Goal: Task Accomplishment & Management: Complete application form

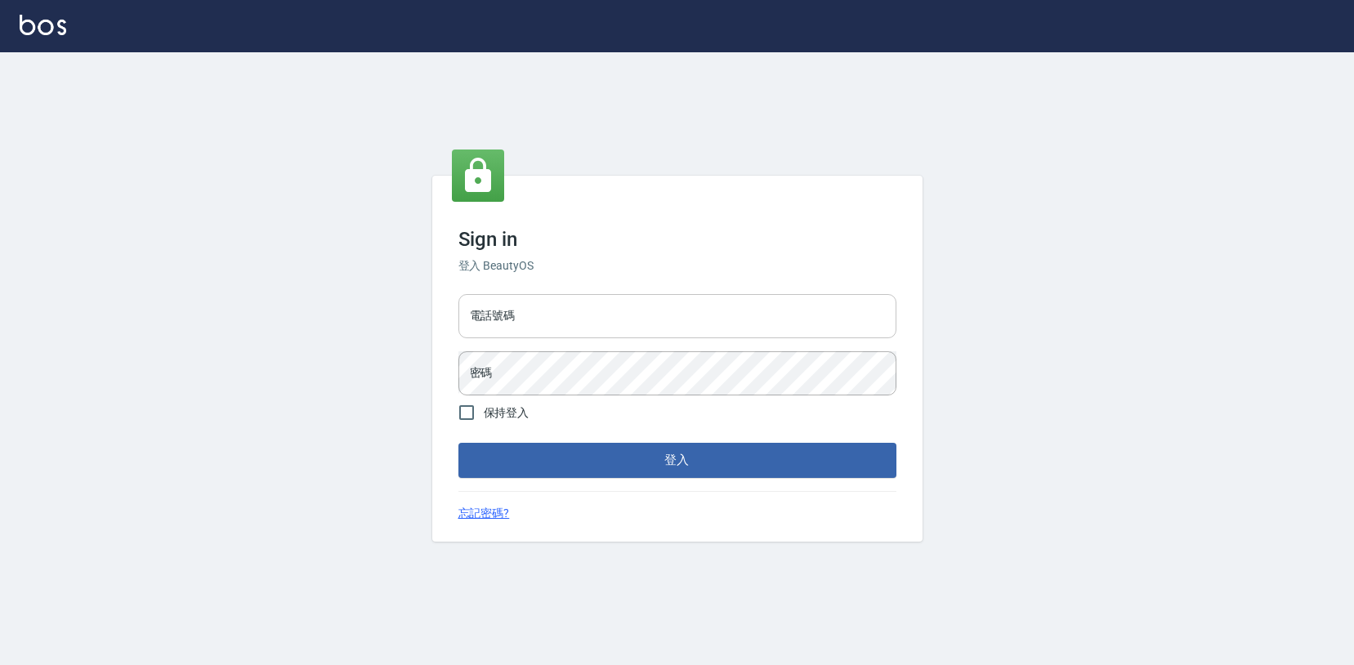
click at [552, 325] on input "電話號碼" at bounding box center [678, 316] width 438 height 44
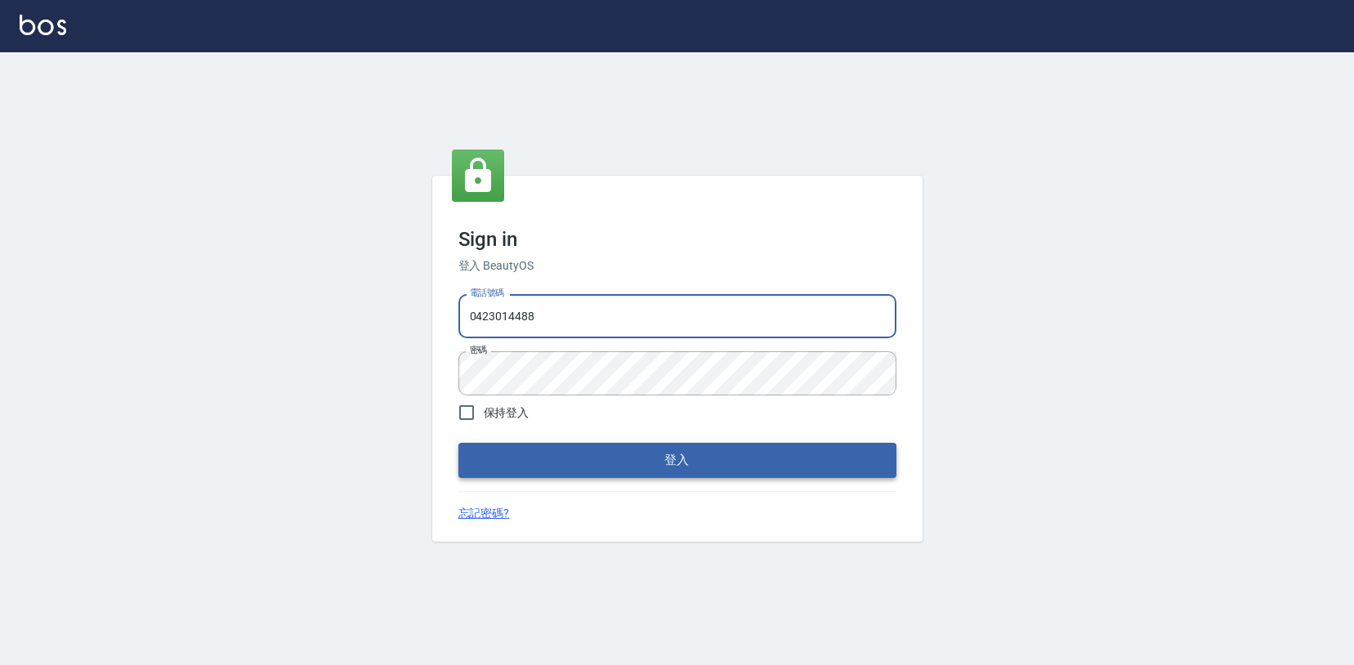
type input "0423014488"
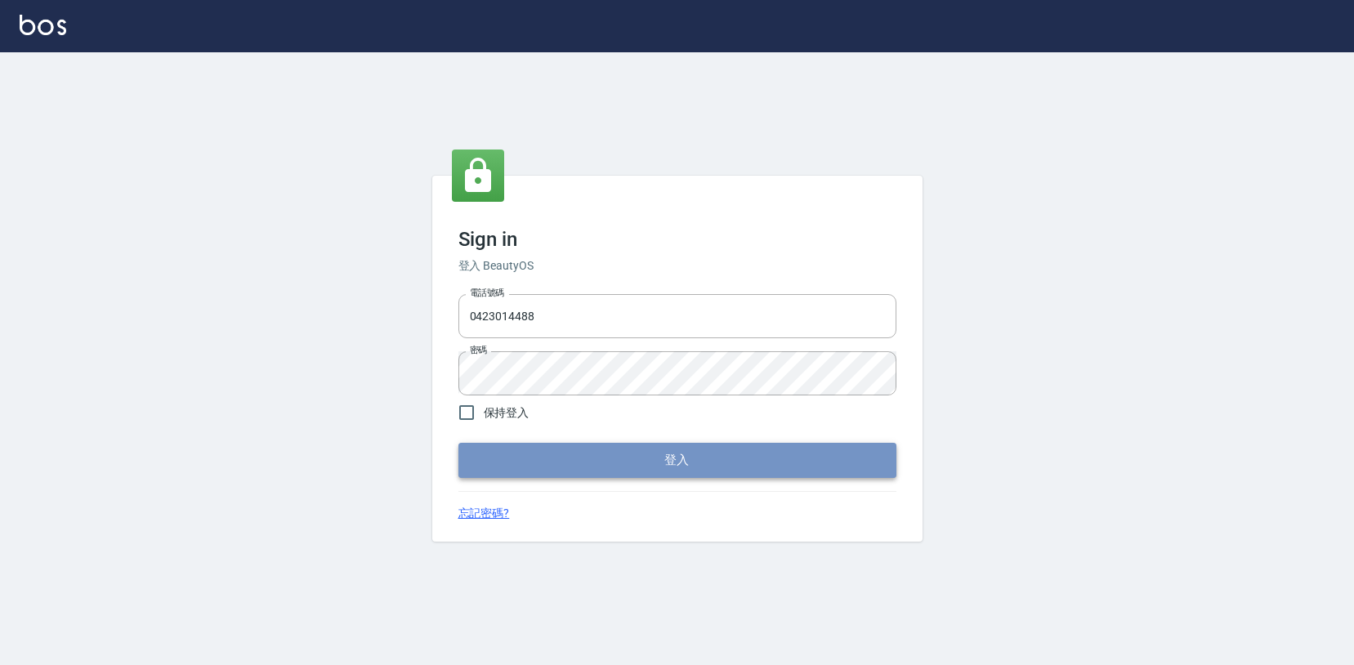
click at [614, 462] on button "登入" at bounding box center [678, 460] width 438 height 34
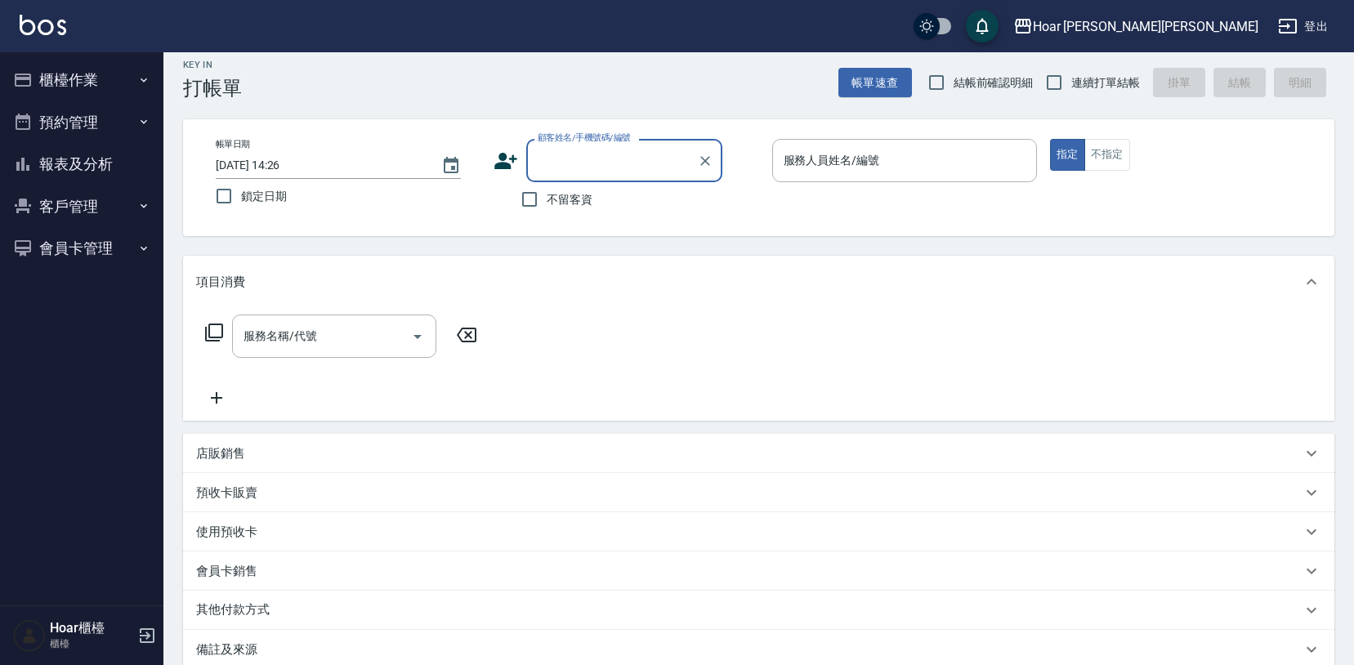
click at [646, 190] on div "不留客資" at bounding box center [608, 199] width 229 height 34
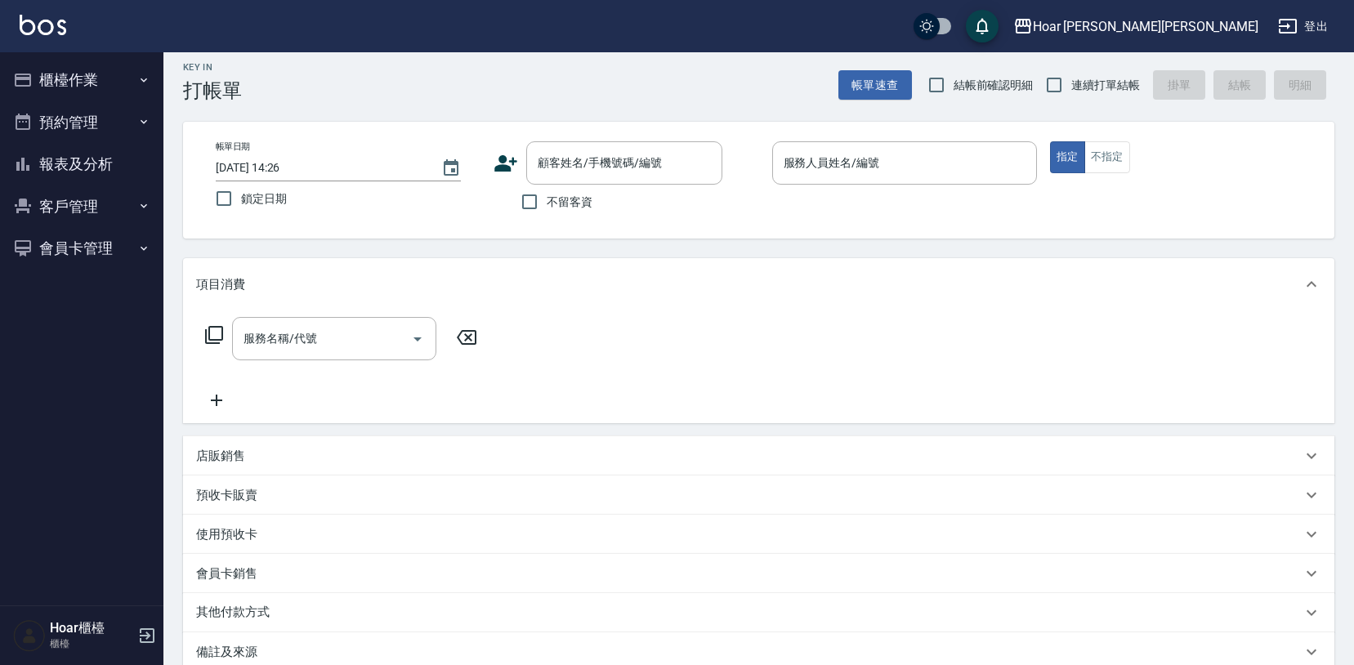
click at [563, 203] on span "不留客資" at bounding box center [570, 202] width 46 height 17
click at [547, 203] on input "不留客資" at bounding box center [529, 202] width 34 height 34
checkbox input "true"
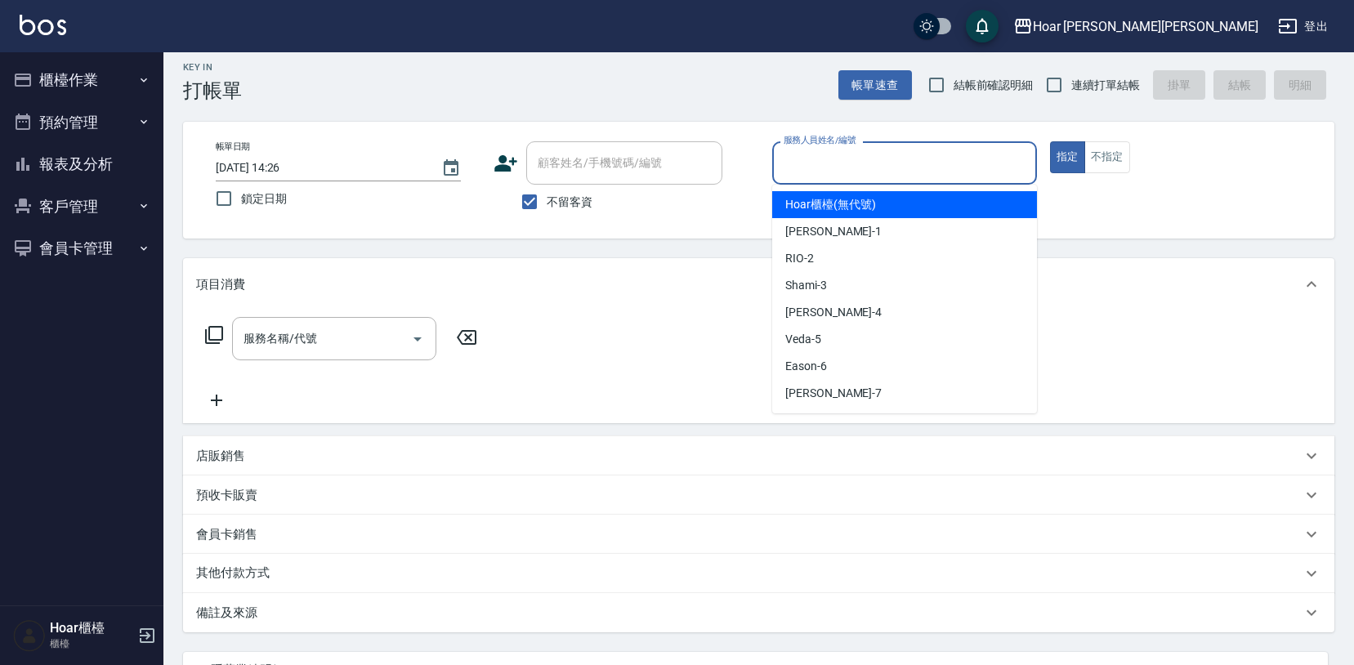
click at [792, 163] on input "服務人員姓名/編號" at bounding box center [905, 163] width 250 height 29
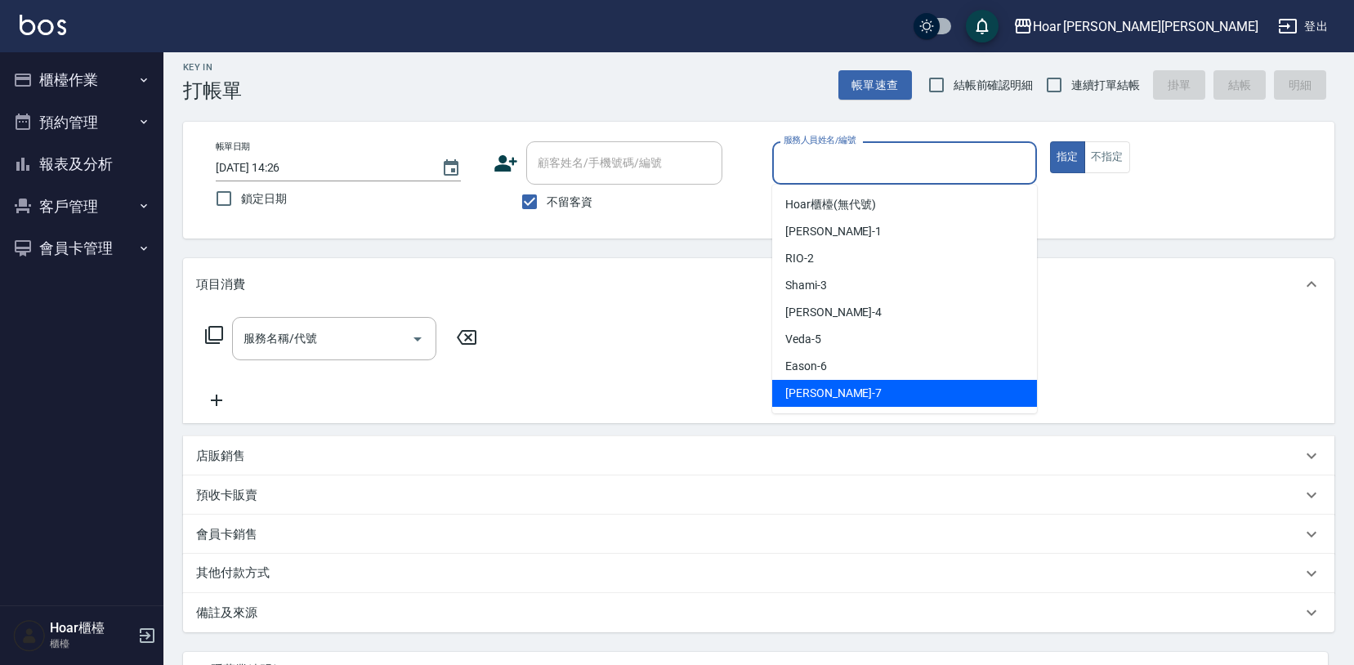
click at [823, 390] on div "[PERSON_NAME] -7" at bounding box center [904, 393] width 265 height 27
type input "[PERSON_NAME]-7"
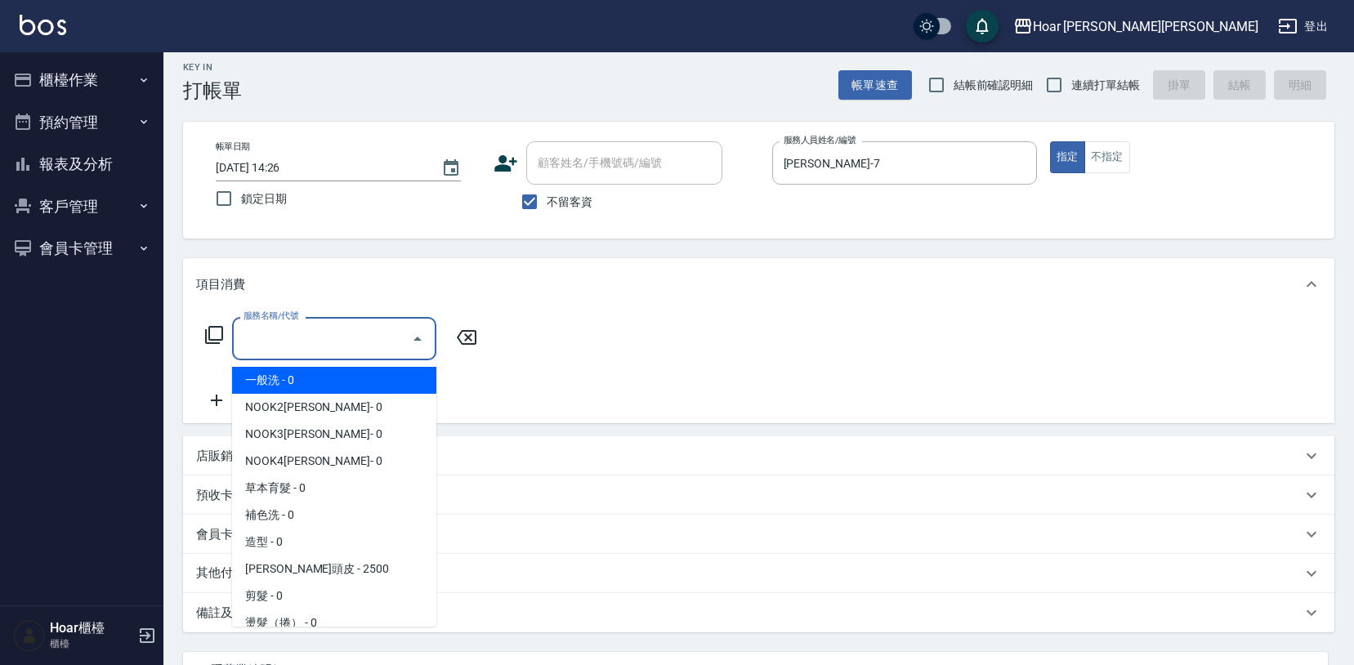
click at [398, 344] on input "服務名稱/代號" at bounding box center [321, 338] width 165 height 29
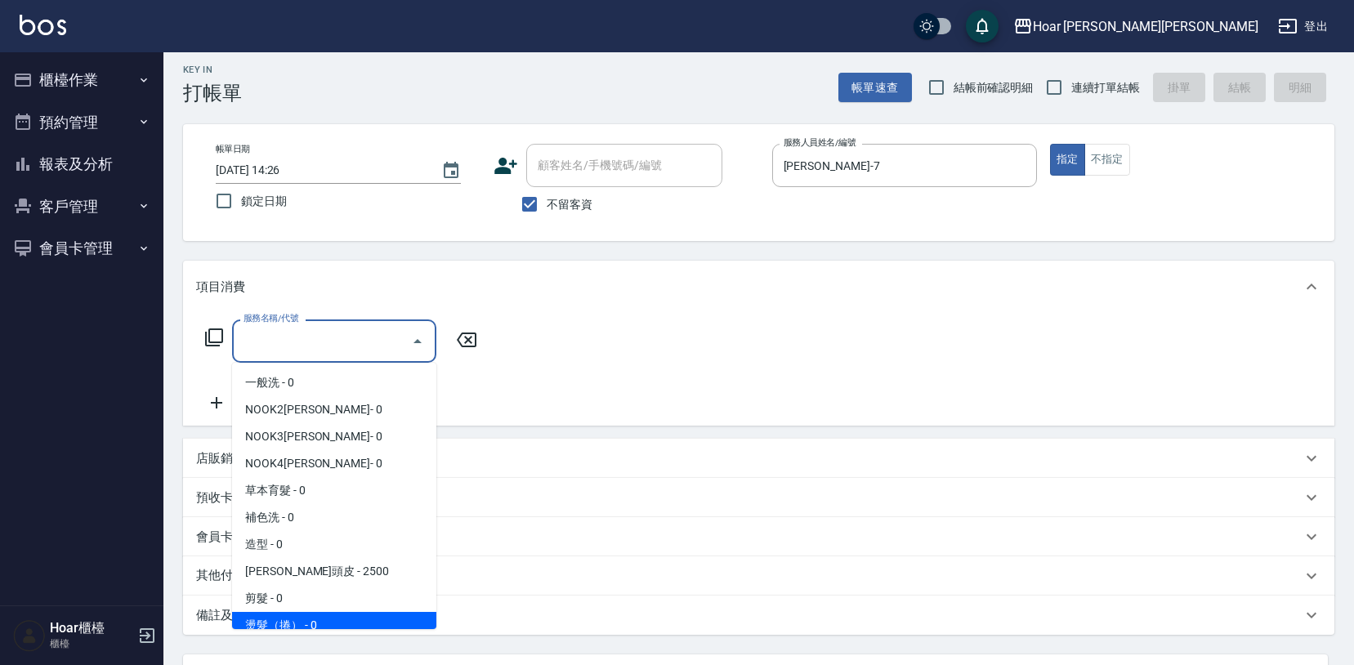
click at [347, 621] on span "燙髮（捲） - 0" at bounding box center [334, 625] width 204 height 27
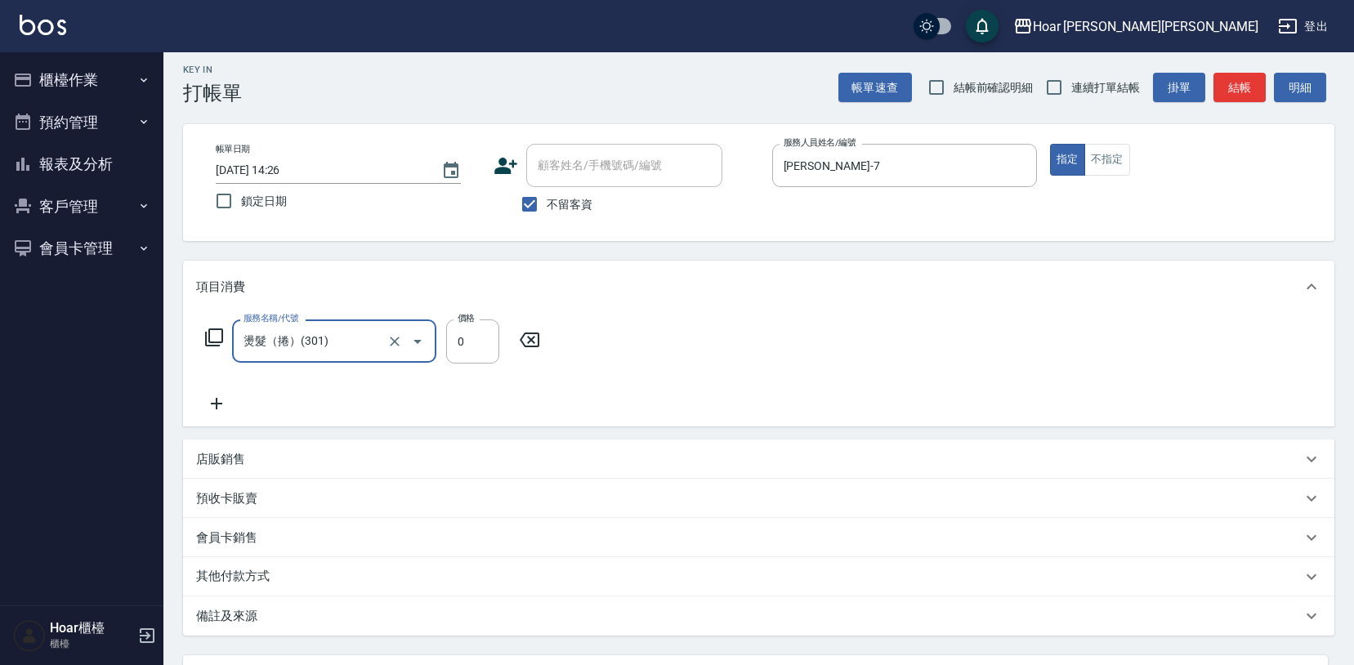
type input "燙髮（捲）(301)"
click at [486, 349] on input "0" at bounding box center [472, 342] width 53 height 44
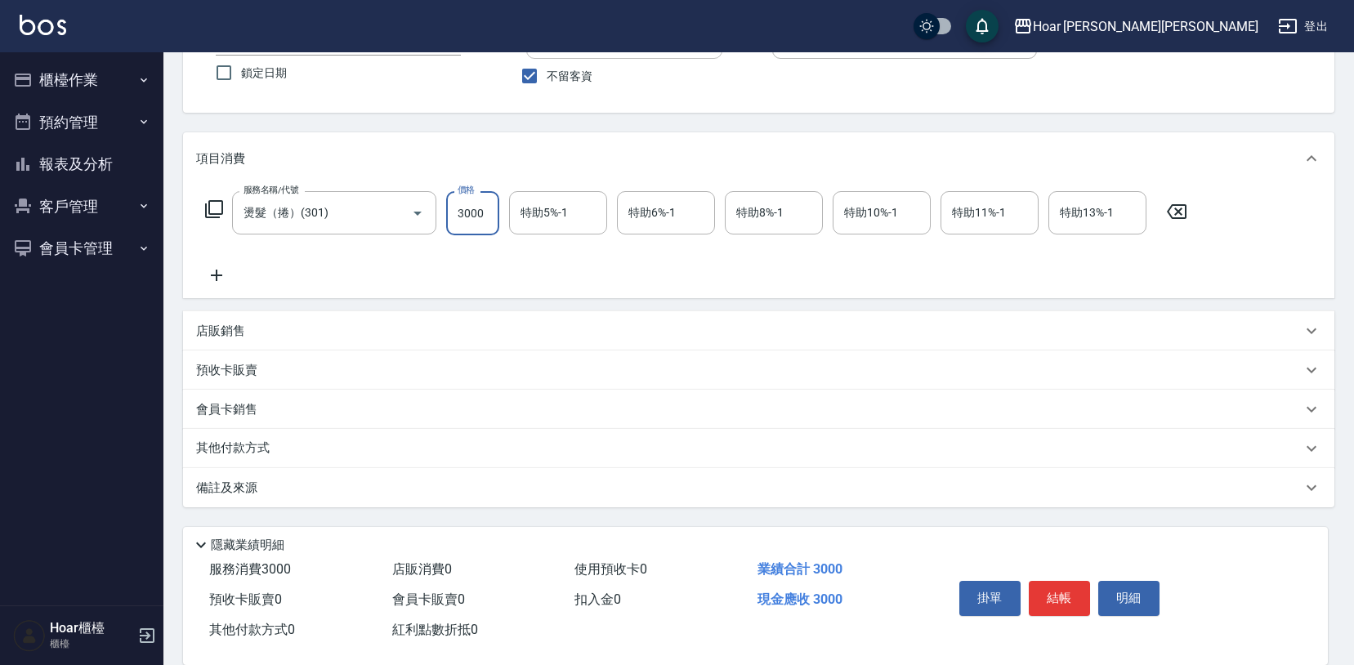
scroll to position [163, 0]
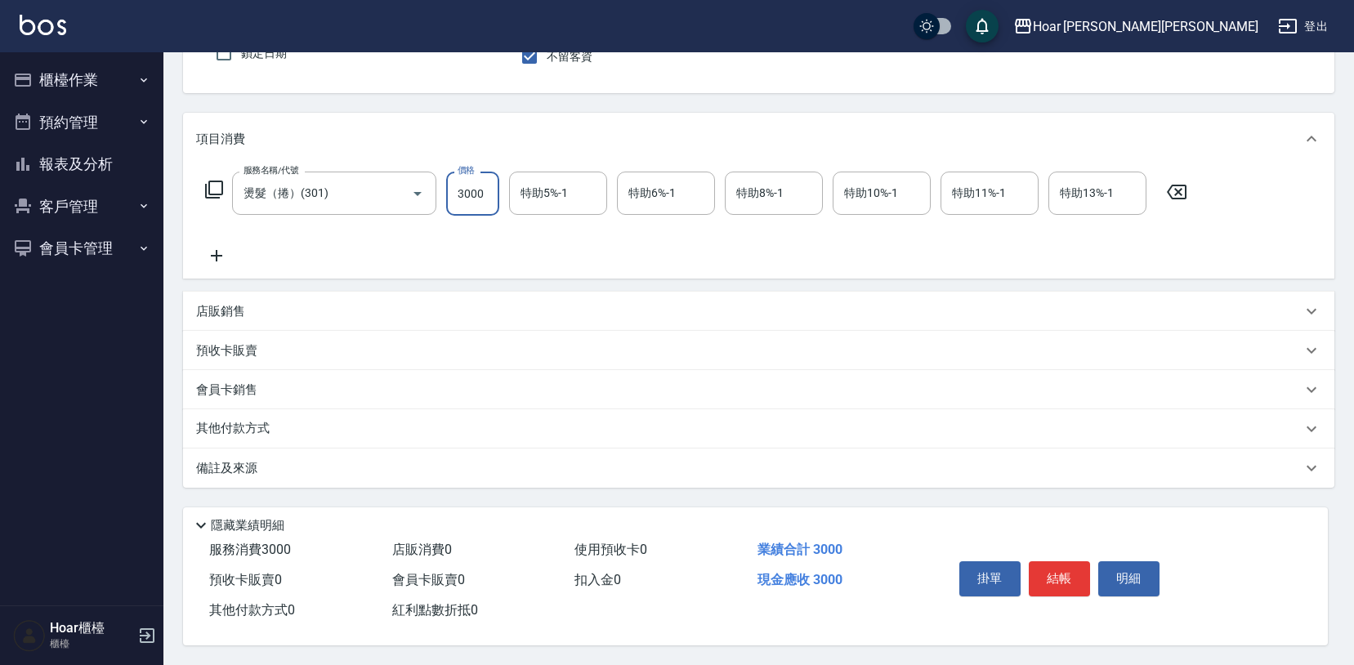
type input "3000"
click at [295, 420] on div "其他付款方式" at bounding box center [749, 429] width 1106 height 18
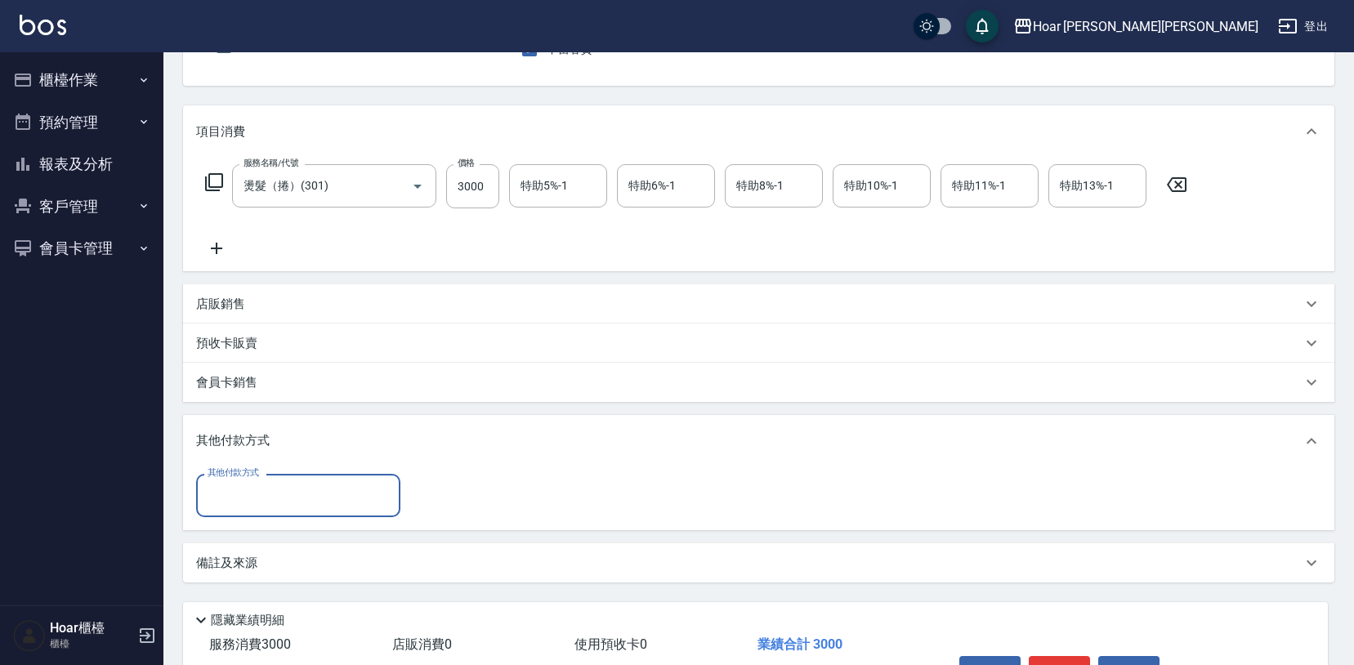
scroll to position [265, 0]
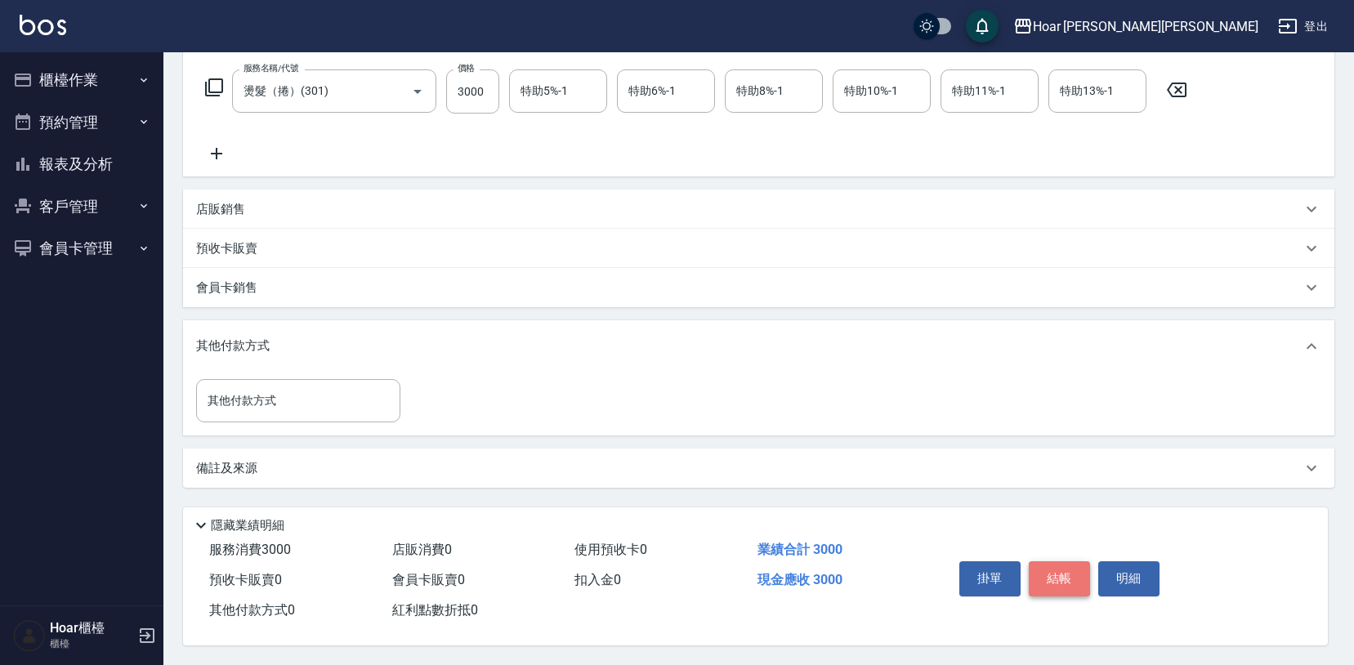
click at [1073, 569] on button "結帳" at bounding box center [1059, 579] width 61 height 34
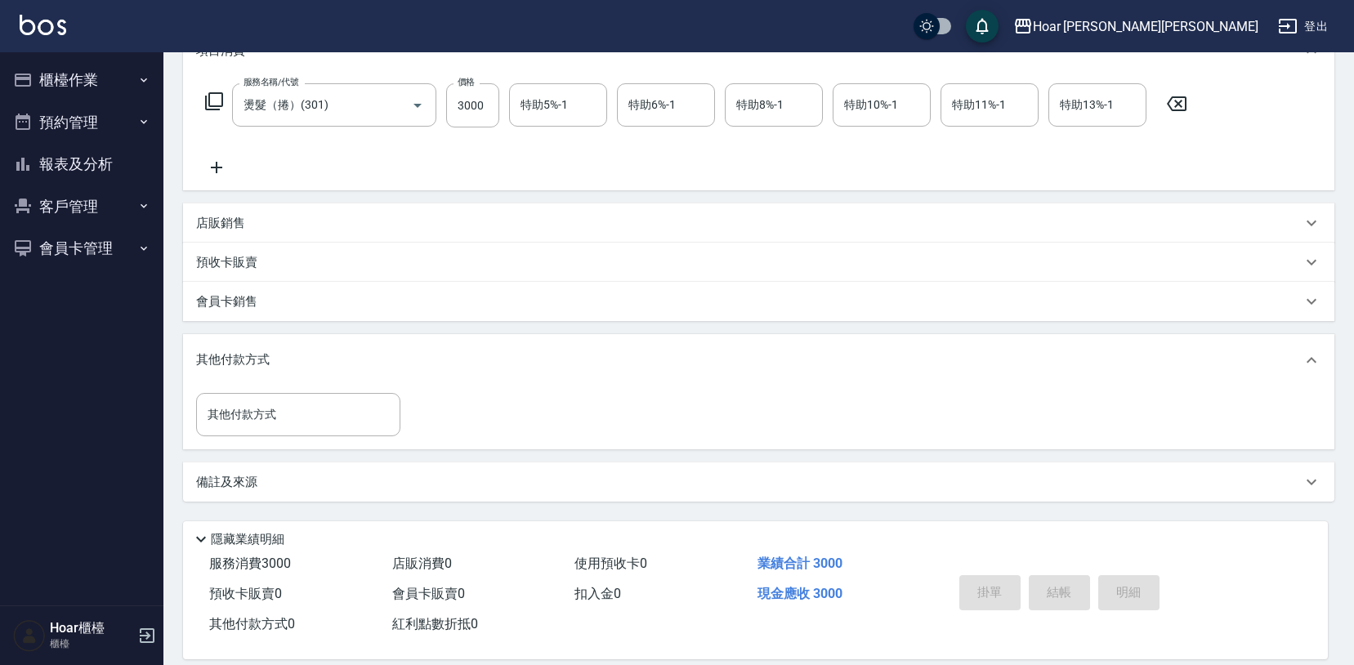
scroll to position [0, 0]
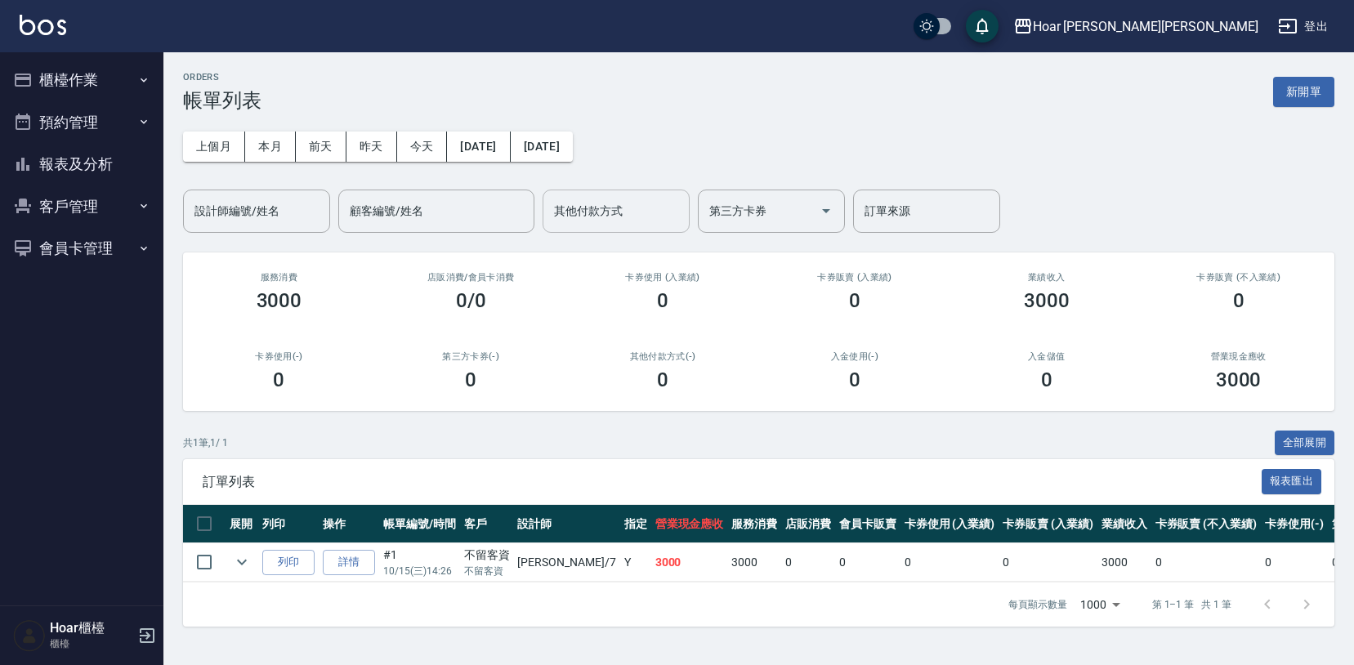
click at [592, 225] on input "其他付款方式" at bounding box center [616, 211] width 132 height 29
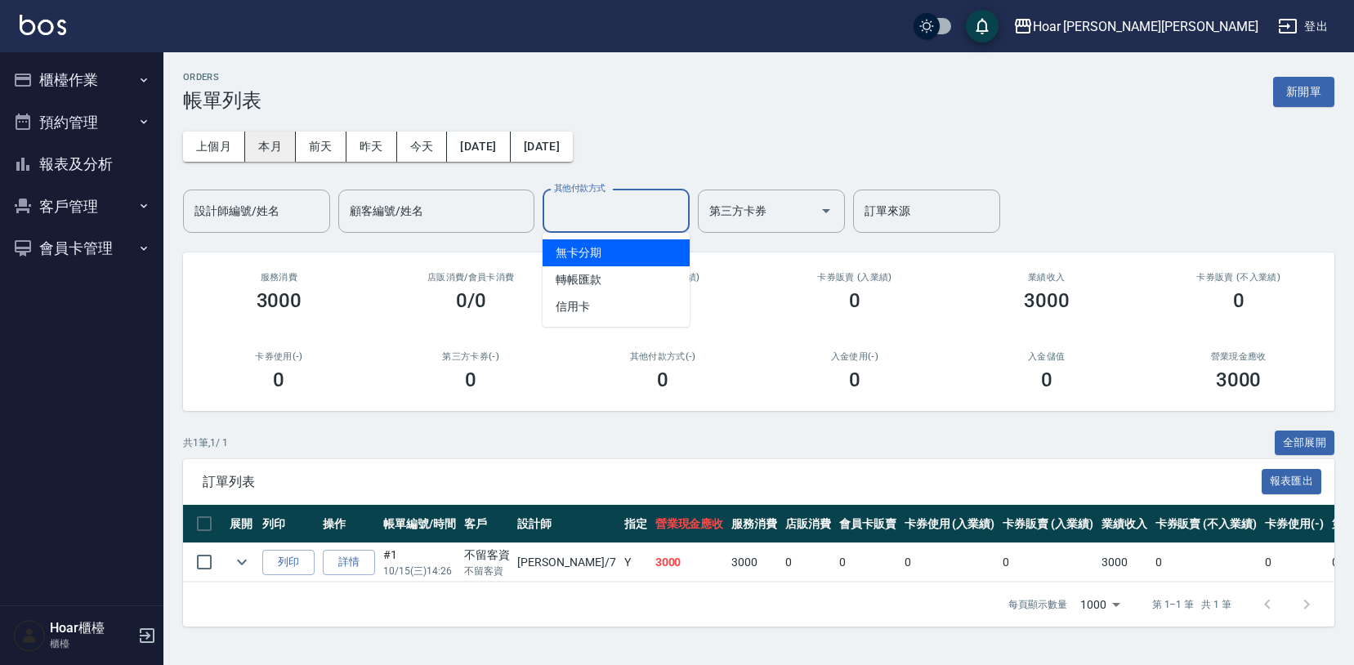
click at [276, 152] on button "本月" at bounding box center [270, 147] width 51 height 30
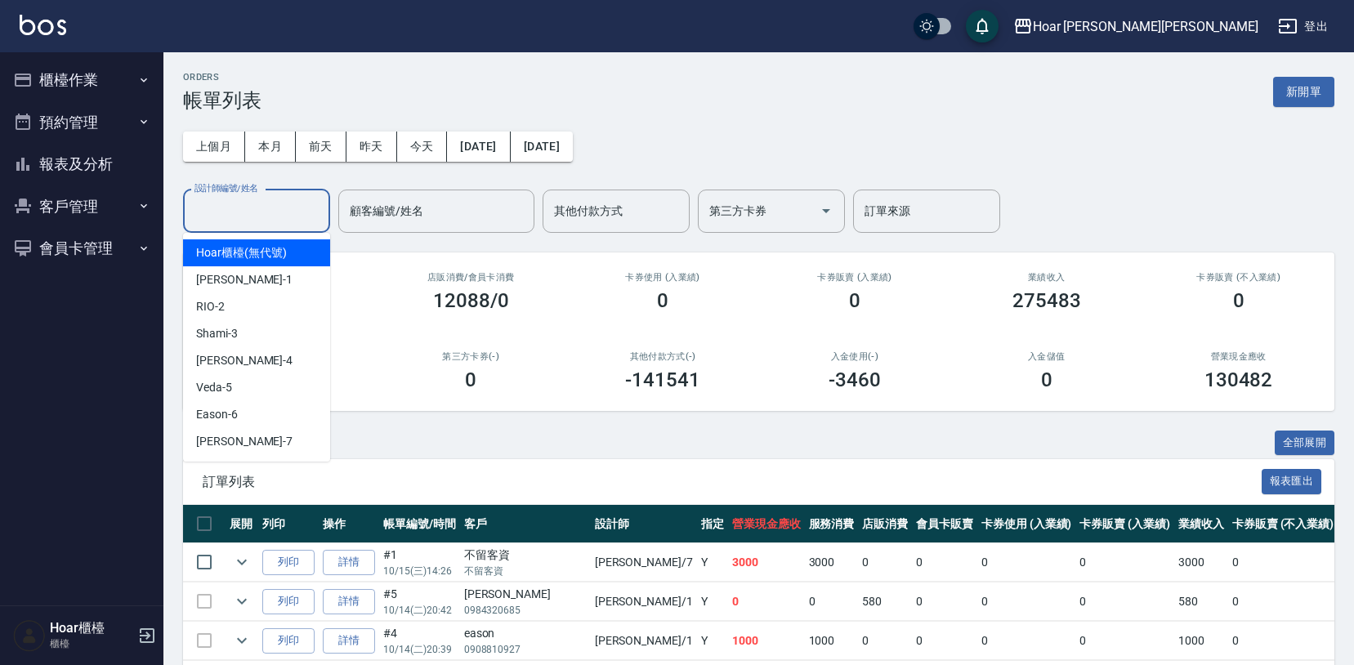
click at [245, 210] on input "設計師編號/姓名" at bounding box center [256, 211] width 132 height 29
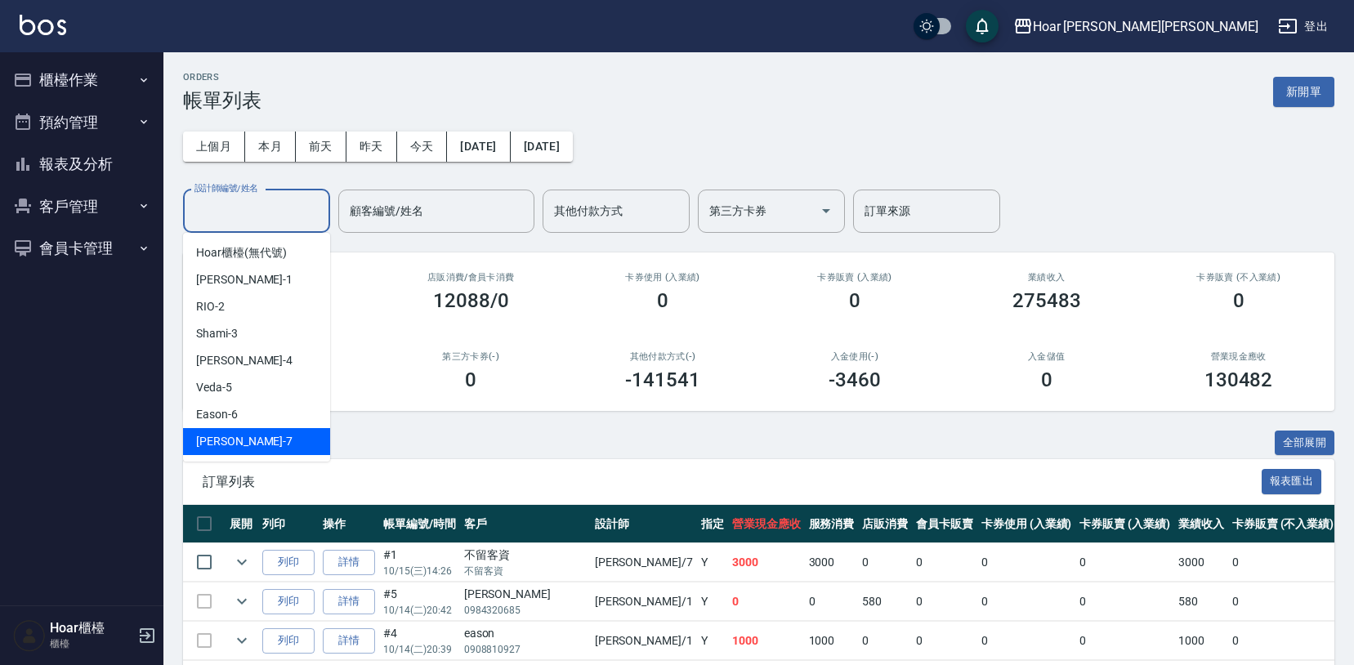
click at [266, 439] on div "[PERSON_NAME] -7" at bounding box center [256, 441] width 147 height 27
type input "[PERSON_NAME]-7"
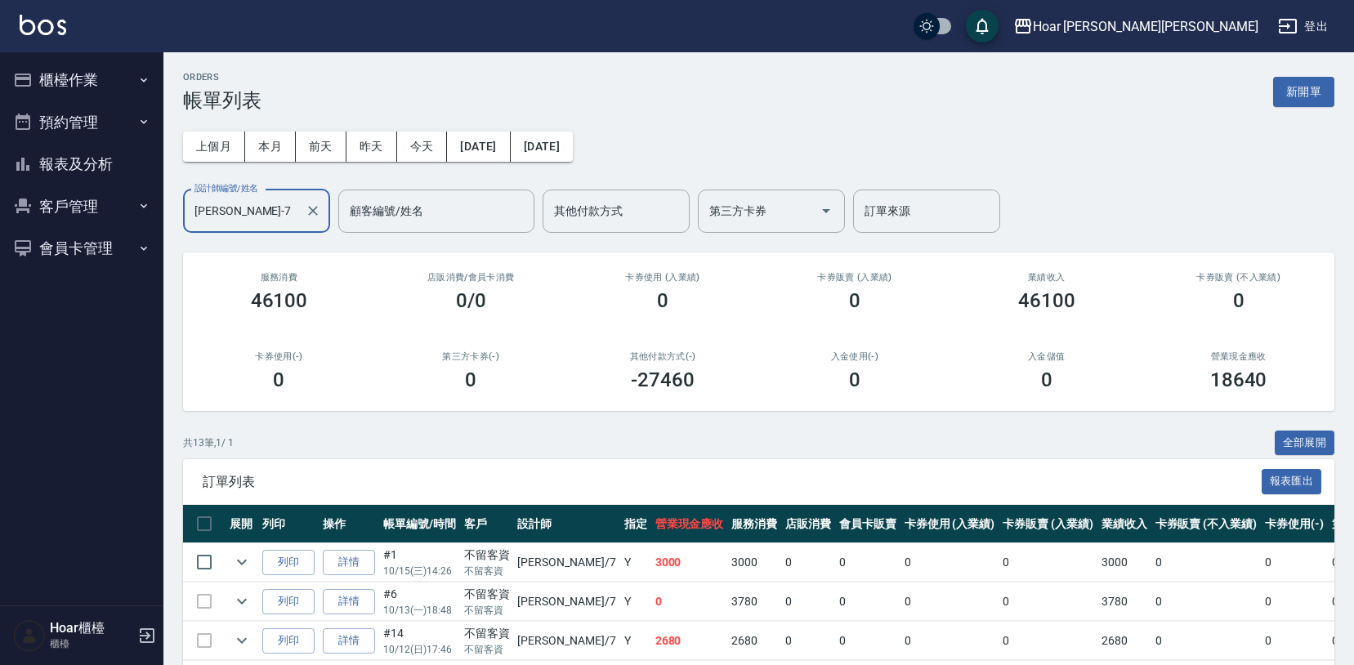
scroll to position [9, 0]
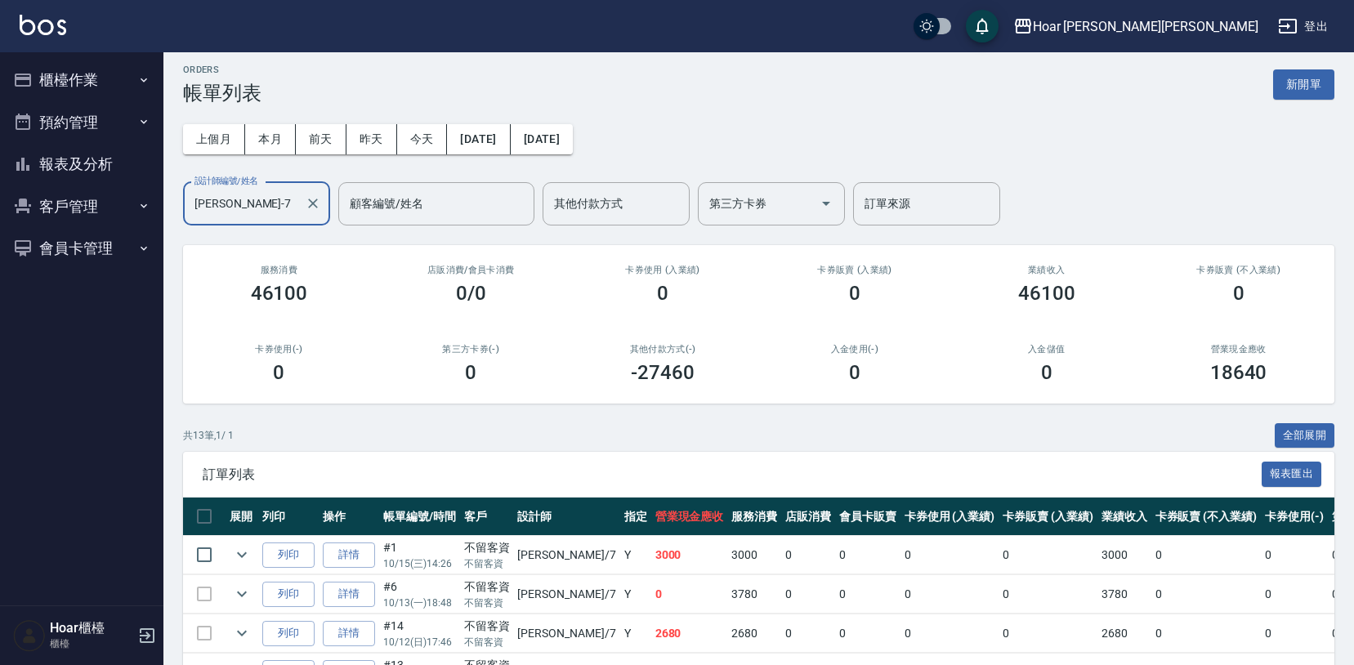
click at [1220, 127] on div "上個月 本月 [DATE] [DATE] [DATE] [DATE] [DATE] 設計師編號/姓名 [PERSON_NAME]-7 設計師編號/姓名 顧客編…" at bounding box center [759, 165] width 1152 height 121
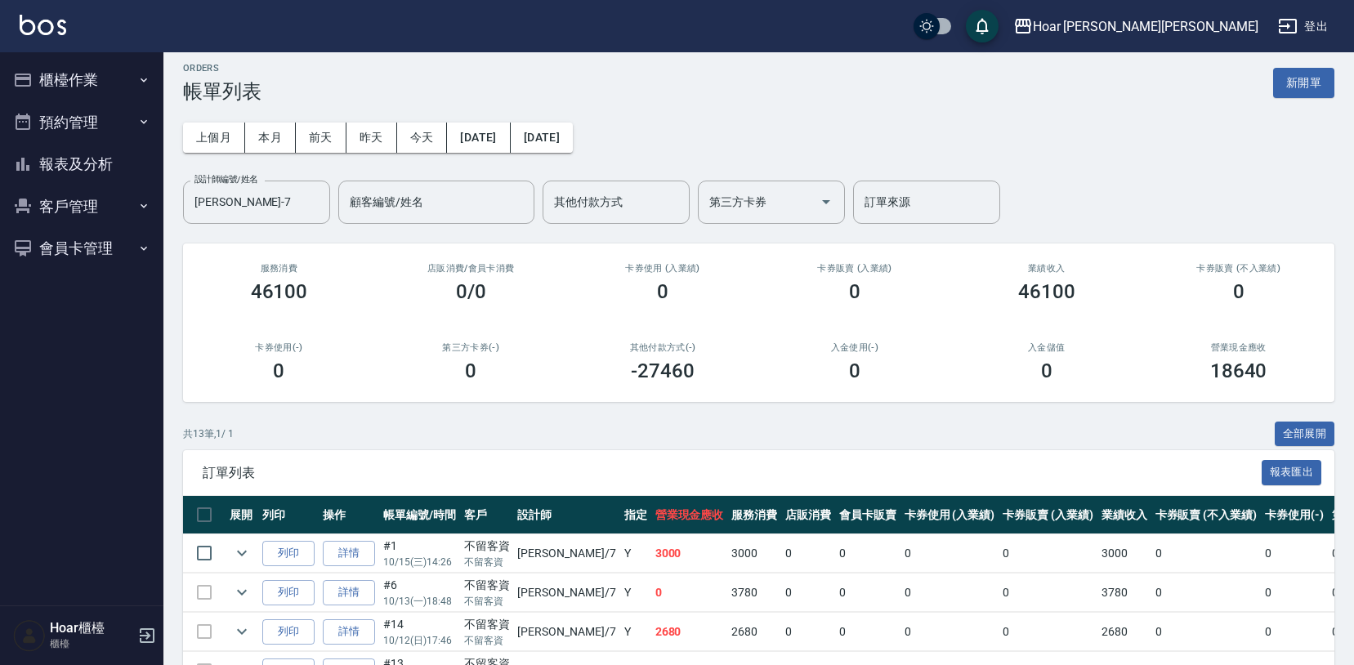
click at [1321, 151] on div "上個月 本月 [DATE] [DATE] [DATE] [DATE] [DATE] 設計師編號/姓名 [PERSON_NAME]-7 設計師編號/姓名 顧客編…" at bounding box center [759, 163] width 1152 height 121
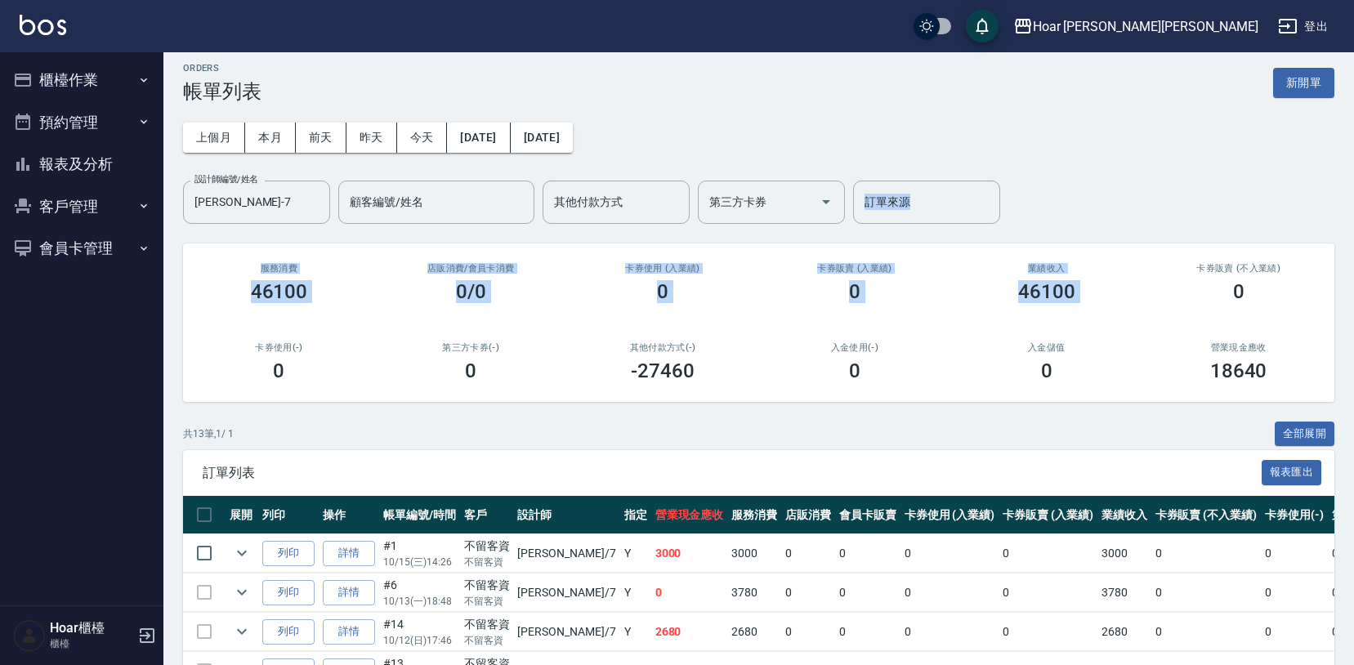
drag, startPoint x: 1273, startPoint y: 153, endPoint x: 1292, endPoint y: 253, distance: 102.4
click at [1287, 257] on div "ORDERS 帳單列表 新開單 上個月 本月 [DATE] [DATE] [DATE] [DATE] [DATE] 設計師編號/姓名 [PERSON_NAME…" at bounding box center [758, 575] width 1191 height 1065
click at [1273, 197] on div "上個月 本月 [DATE] [DATE] [DATE] [DATE] [DATE] 設計師編號/姓名 [PERSON_NAME]-7 設計師編號/姓名 顧客編…" at bounding box center [759, 163] width 1152 height 121
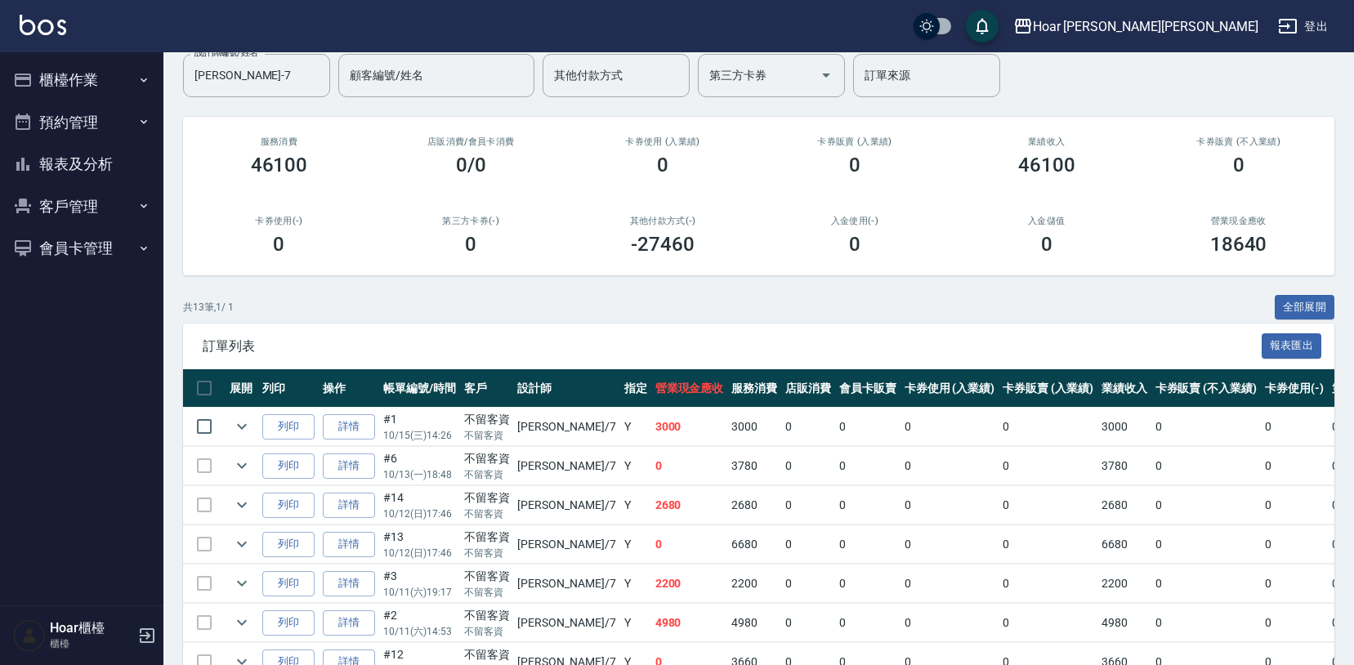
scroll to position [145, 0]
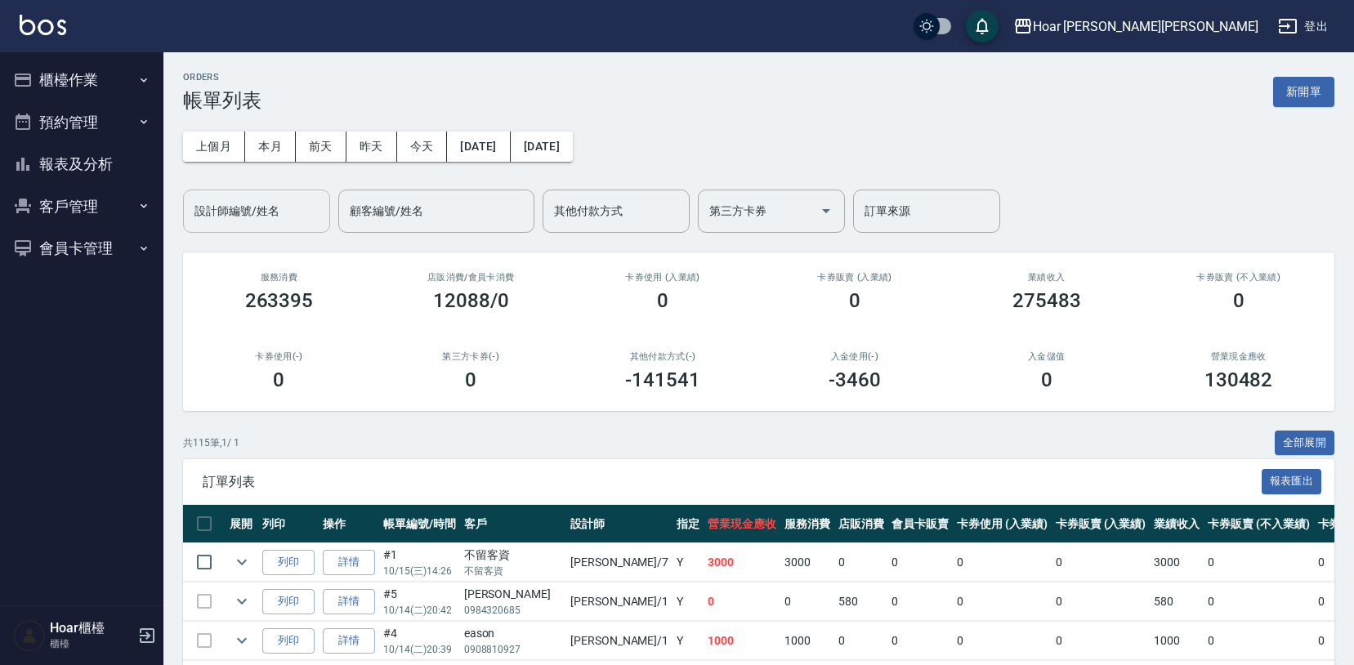
click at [277, 224] on input "設計師編號/姓名" at bounding box center [256, 211] width 132 height 29
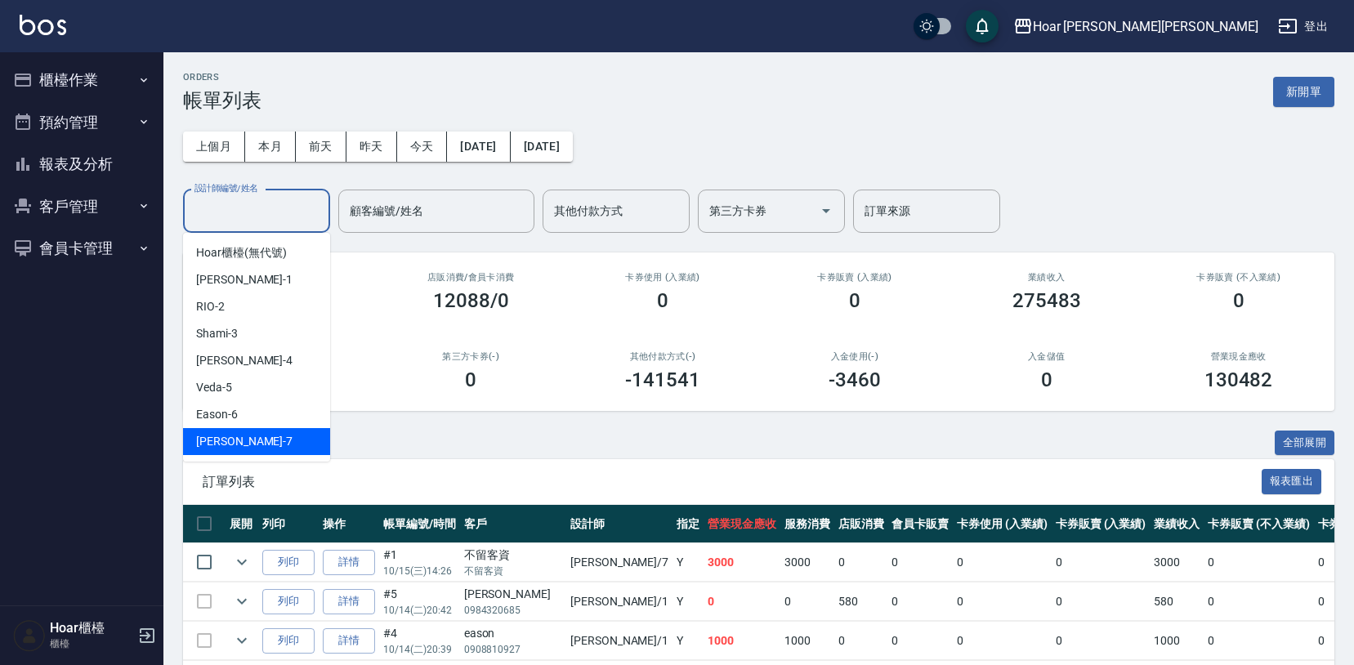
scroll to position [1, 0]
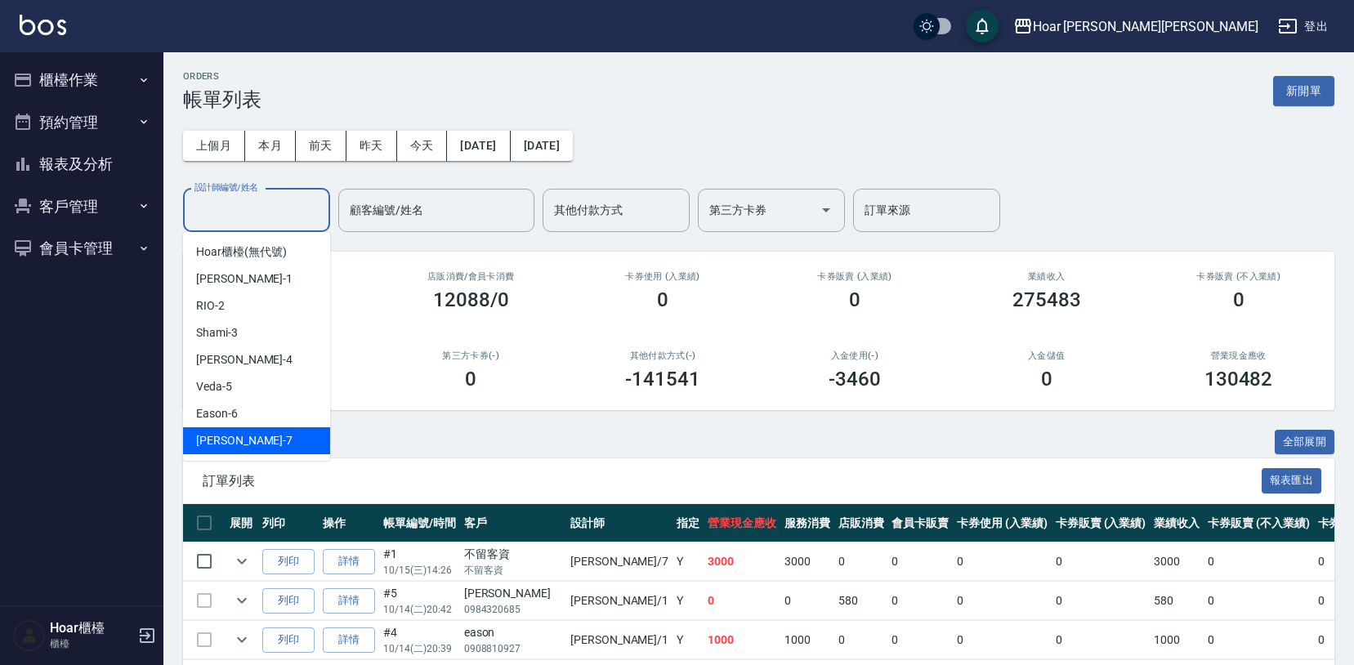
click at [264, 438] on div "[PERSON_NAME] -7" at bounding box center [256, 440] width 147 height 27
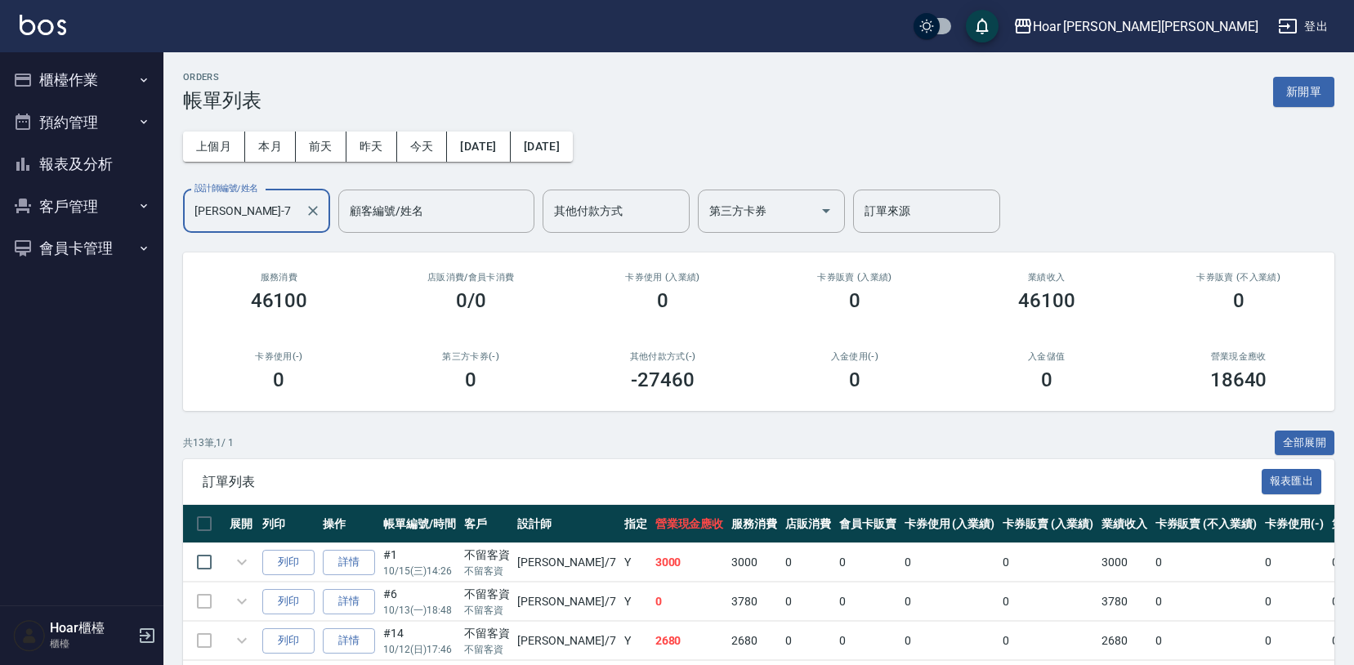
scroll to position [4, 0]
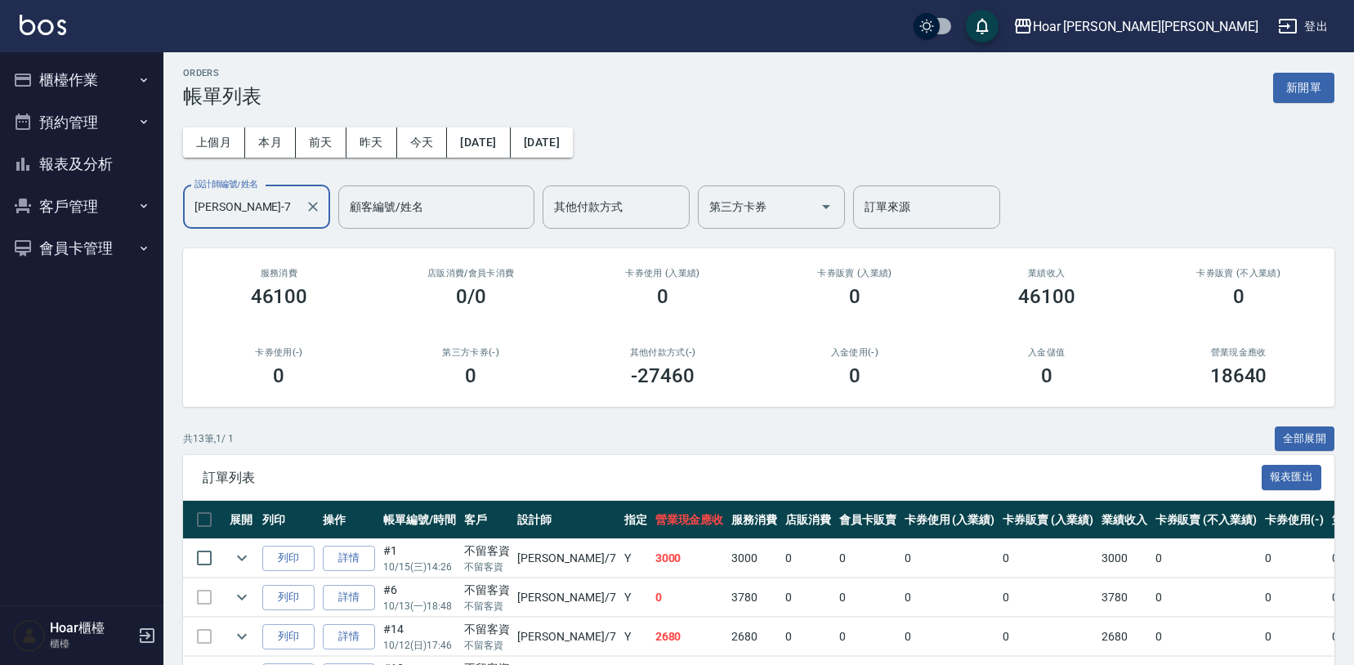
click at [240, 206] on input "[PERSON_NAME]-7" at bounding box center [244, 207] width 108 height 29
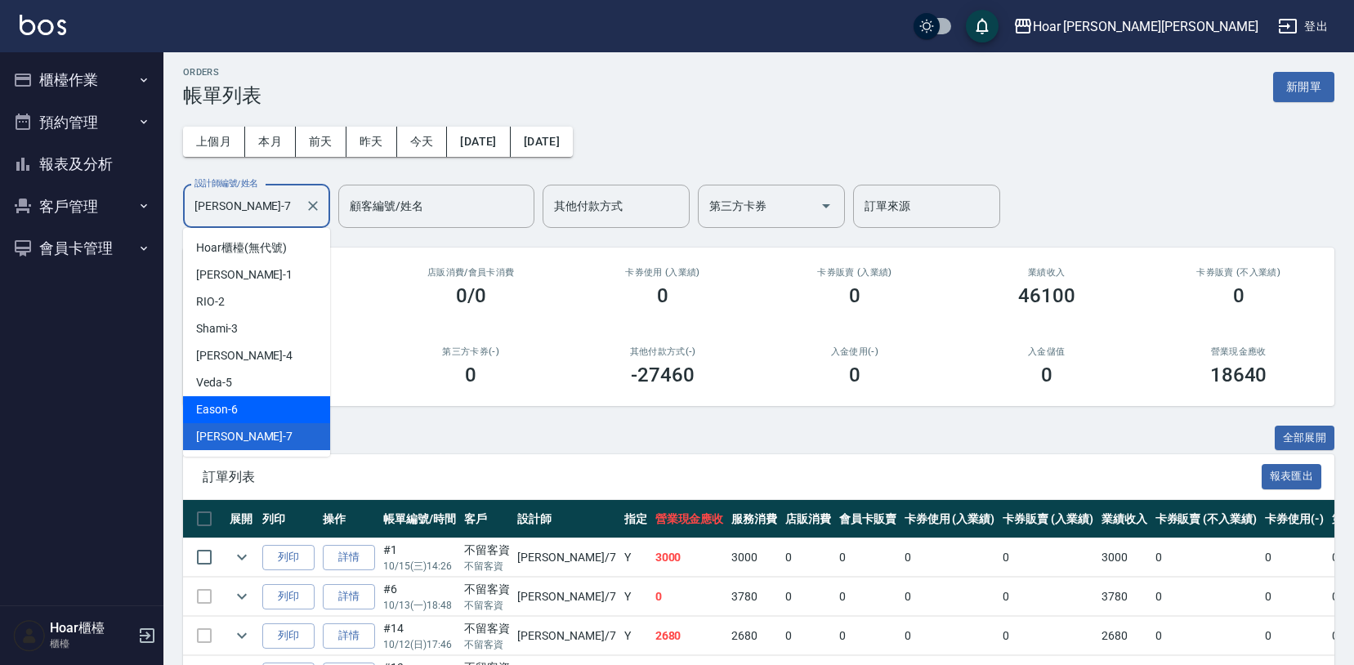
scroll to position [7, 0]
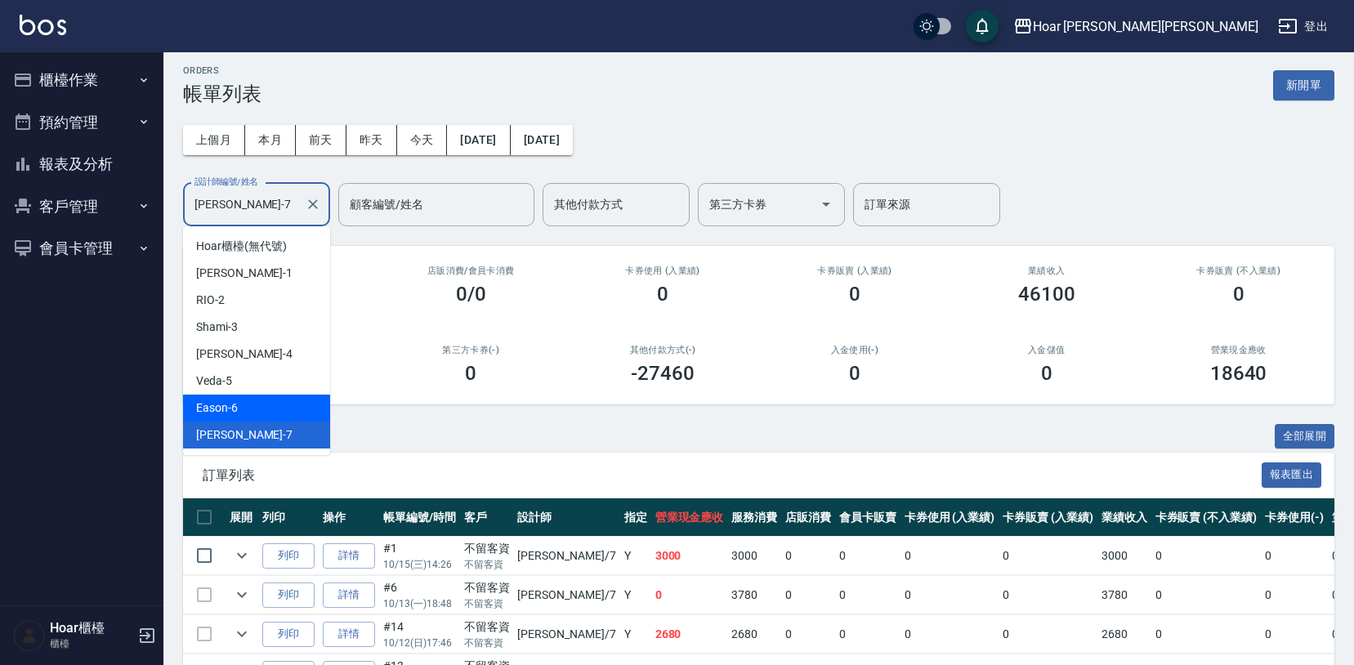
click at [252, 411] on div "Eason -6" at bounding box center [256, 408] width 147 height 27
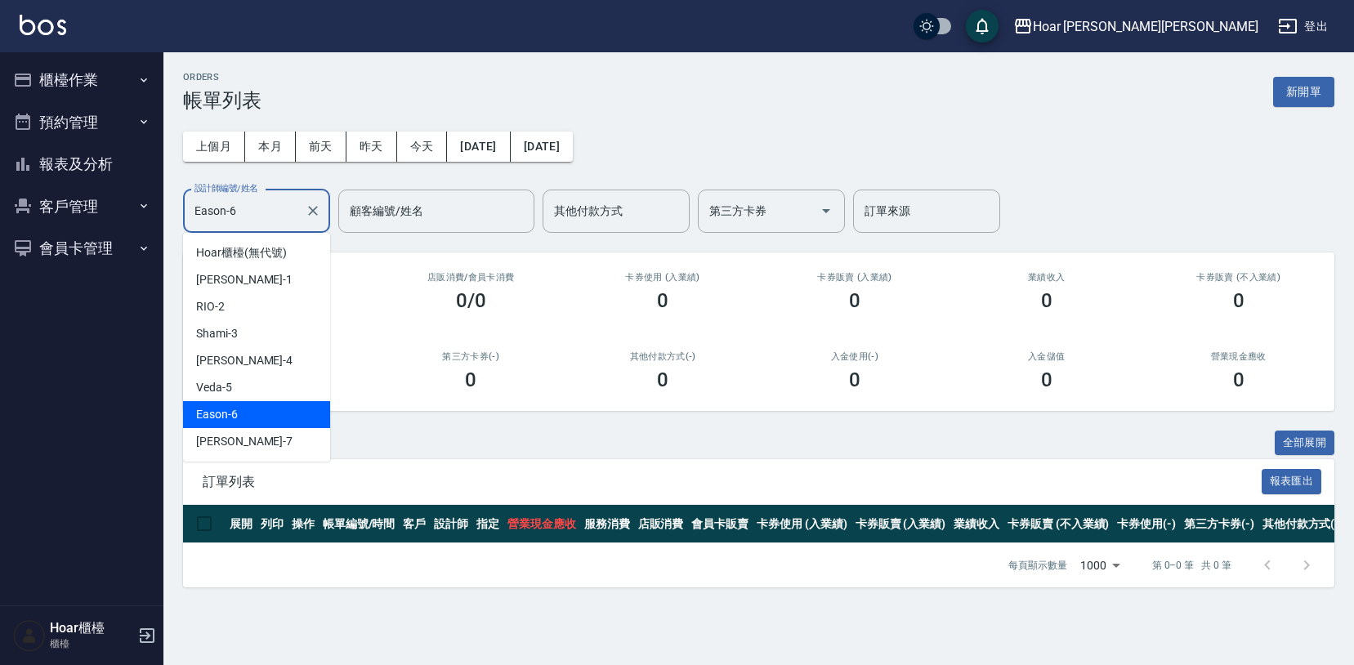
click at [245, 225] on input "Eason-6" at bounding box center [244, 211] width 108 height 29
click at [251, 392] on div "Veda -5" at bounding box center [256, 387] width 147 height 27
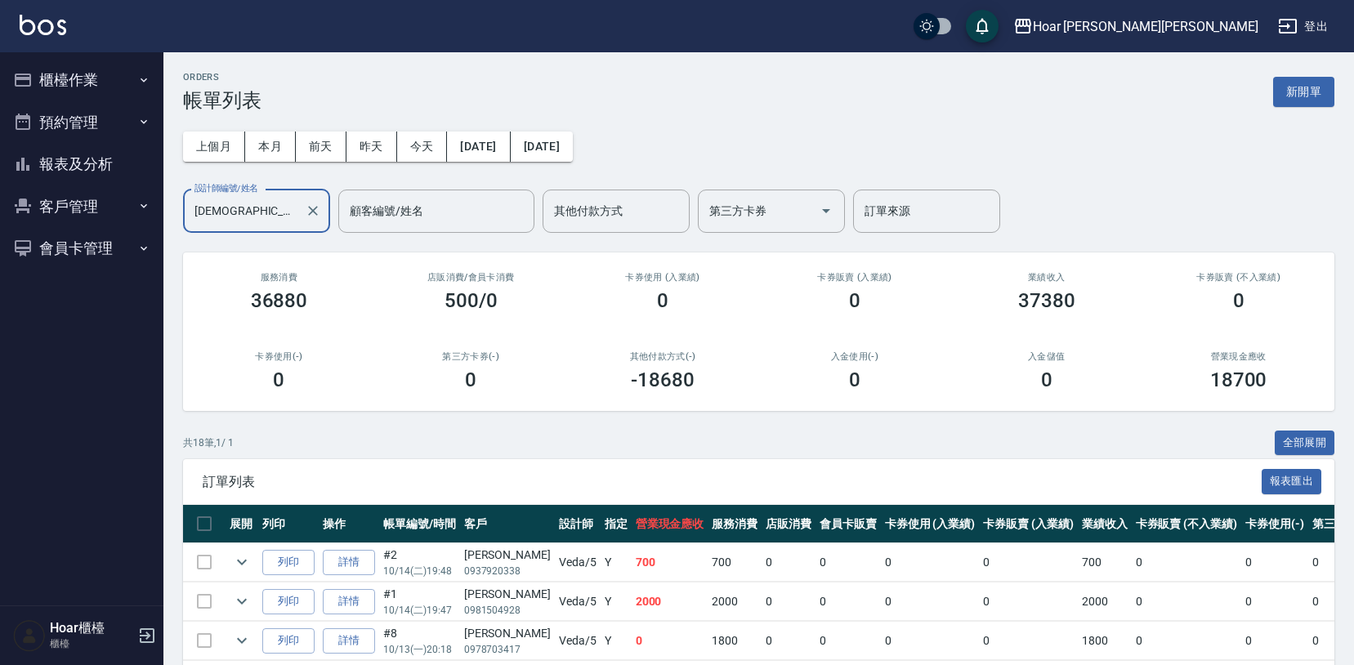
scroll to position [5, 0]
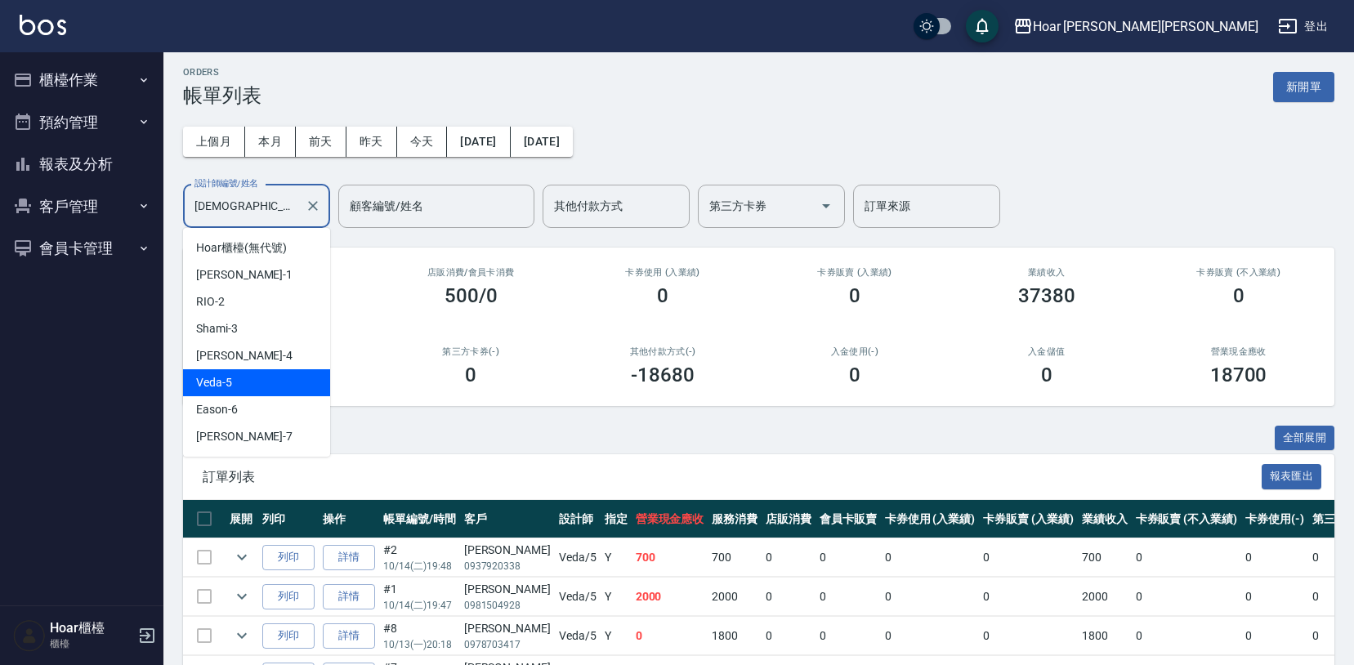
click at [254, 201] on input "Veda-5" at bounding box center [244, 206] width 108 height 29
click at [262, 360] on div "Emma -4" at bounding box center [256, 355] width 147 height 27
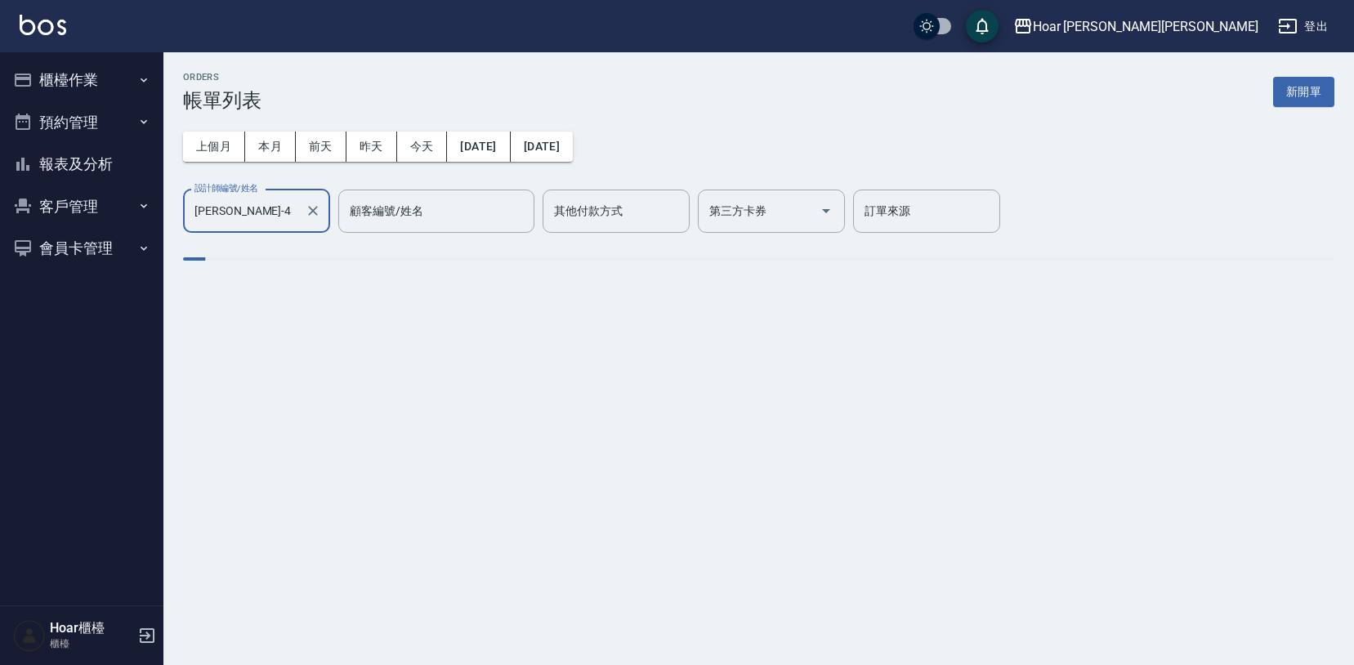
scroll to position [0, 0]
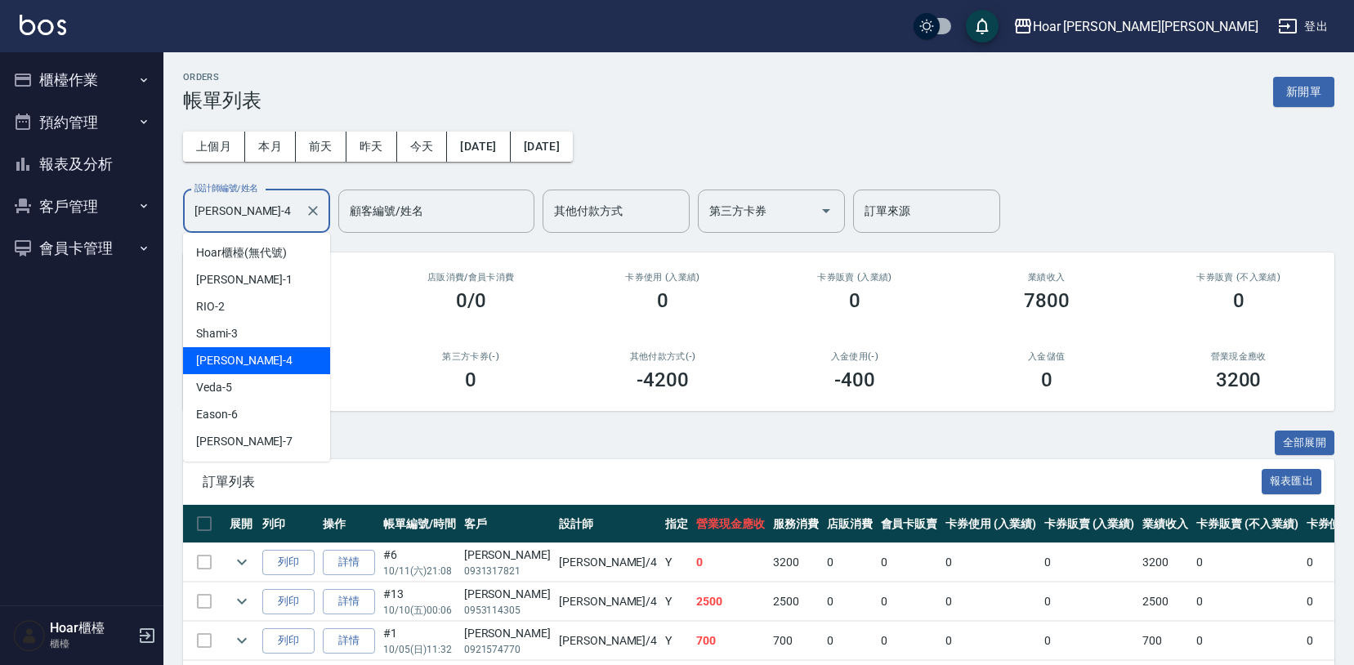
click at [257, 214] on input "Emma-4" at bounding box center [244, 211] width 108 height 29
click at [243, 324] on div "Shami -3" at bounding box center [256, 333] width 147 height 27
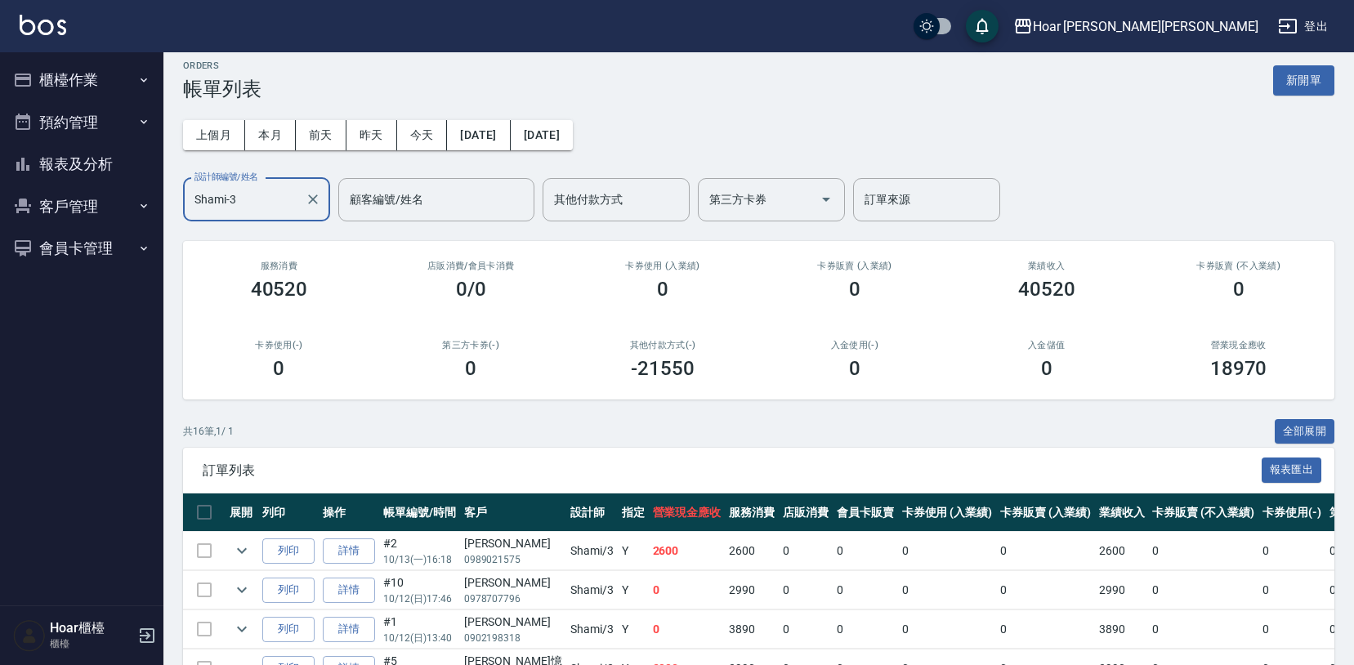
click at [254, 199] on input "Shami-3" at bounding box center [244, 200] width 108 height 29
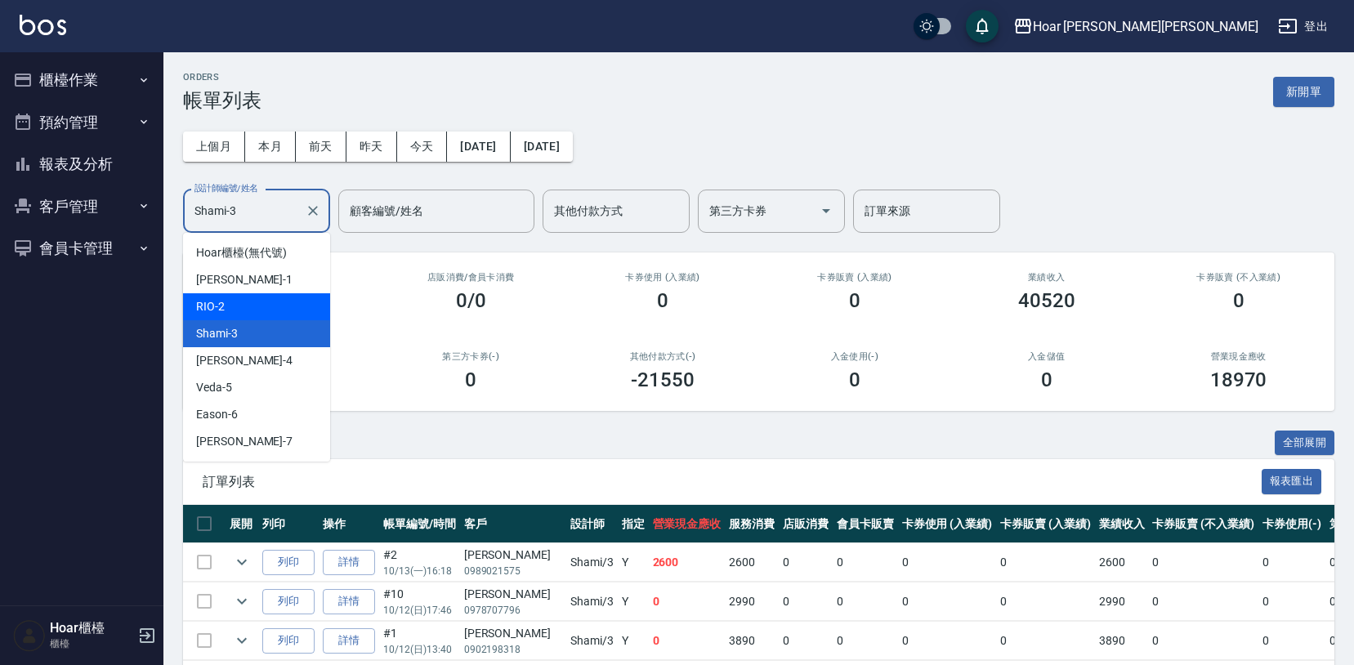
click at [255, 289] on ul "Hoar櫃檯 (無代號) Hugo -1 RIO -2 Shami -3 Emma -4 Veda -5 Eason -6 DAN -7" at bounding box center [256, 347] width 147 height 229
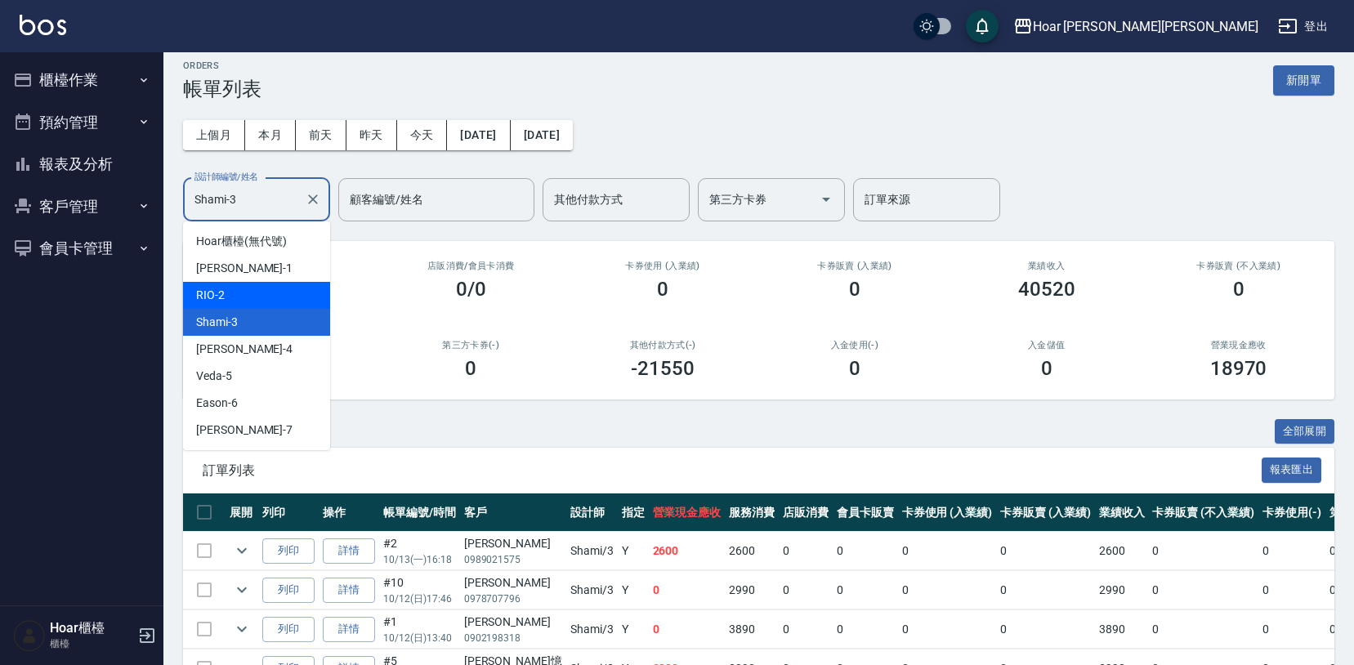
scroll to position [15, 0]
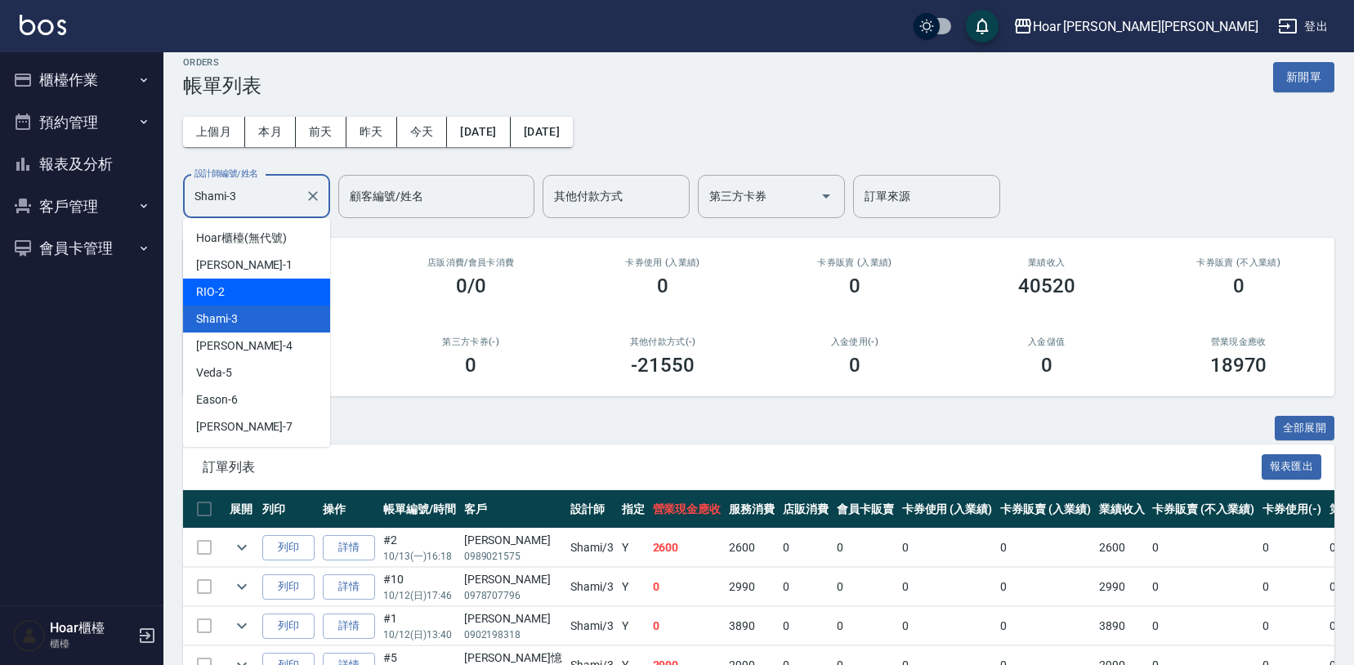
click at [255, 289] on div "RIO -2" at bounding box center [256, 292] width 147 height 27
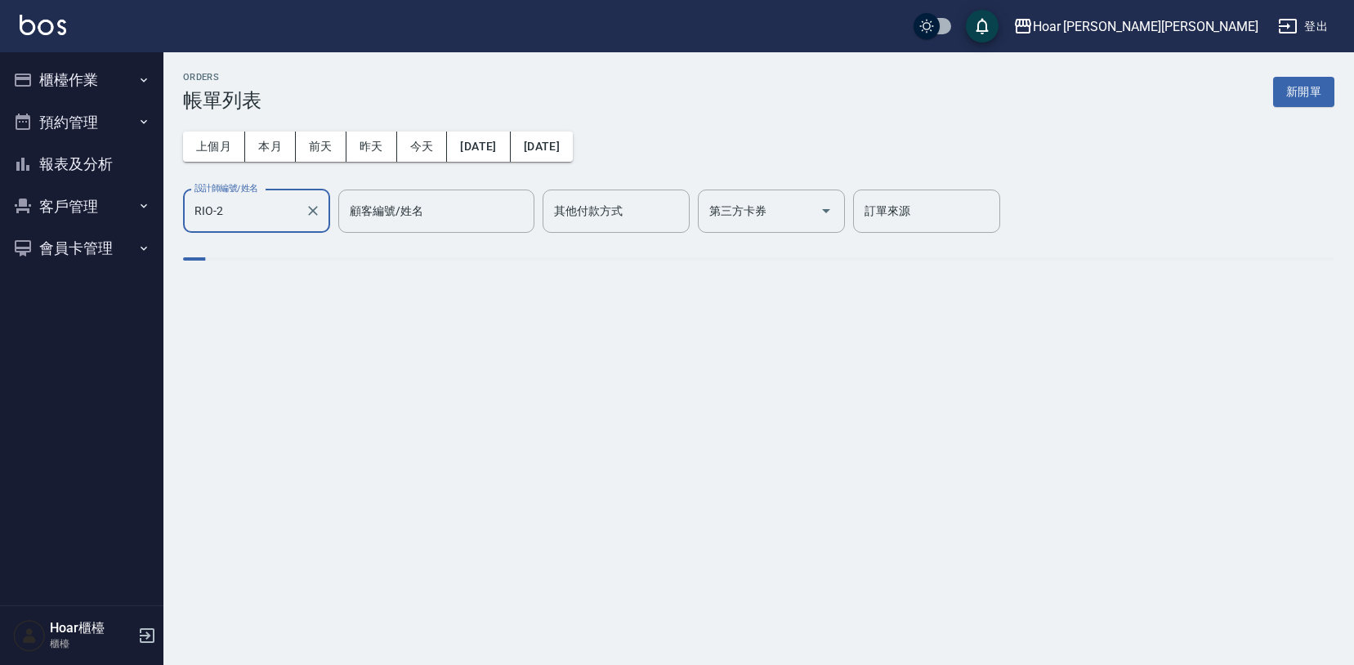
scroll to position [0, 0]
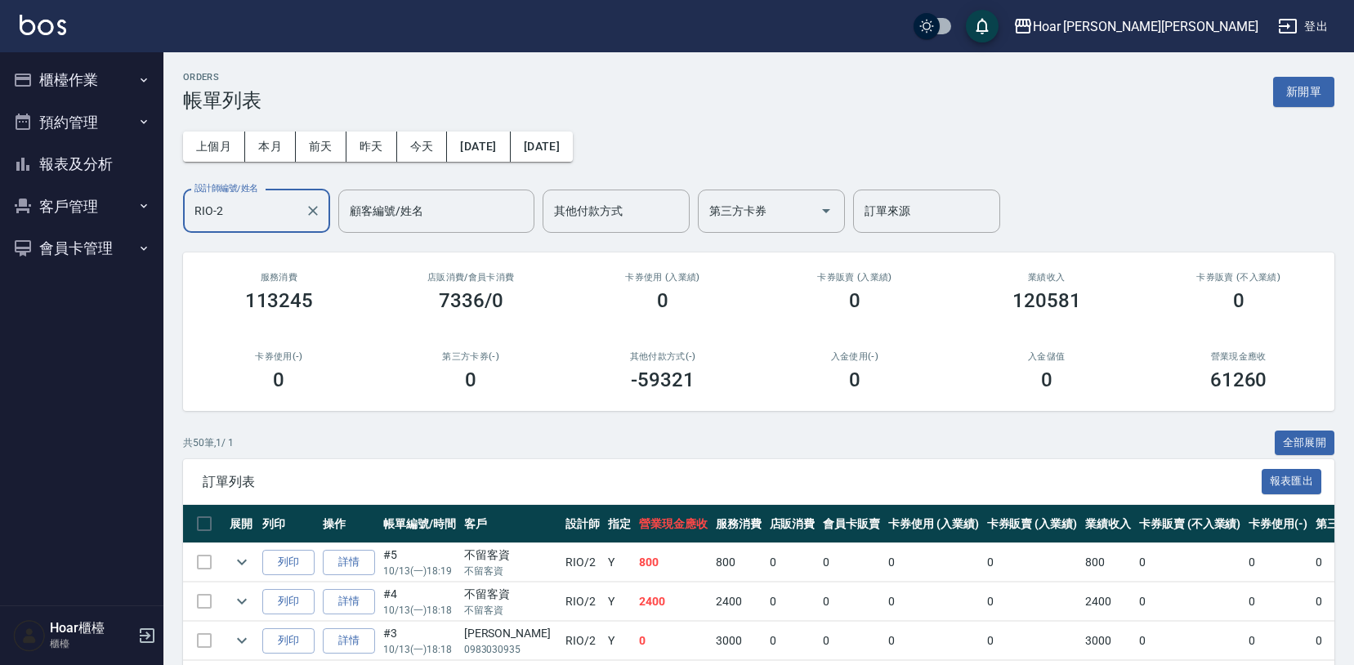
click at [271, 225] on input "RIO-2" at bounding box center [244, 211] width 108 height 29
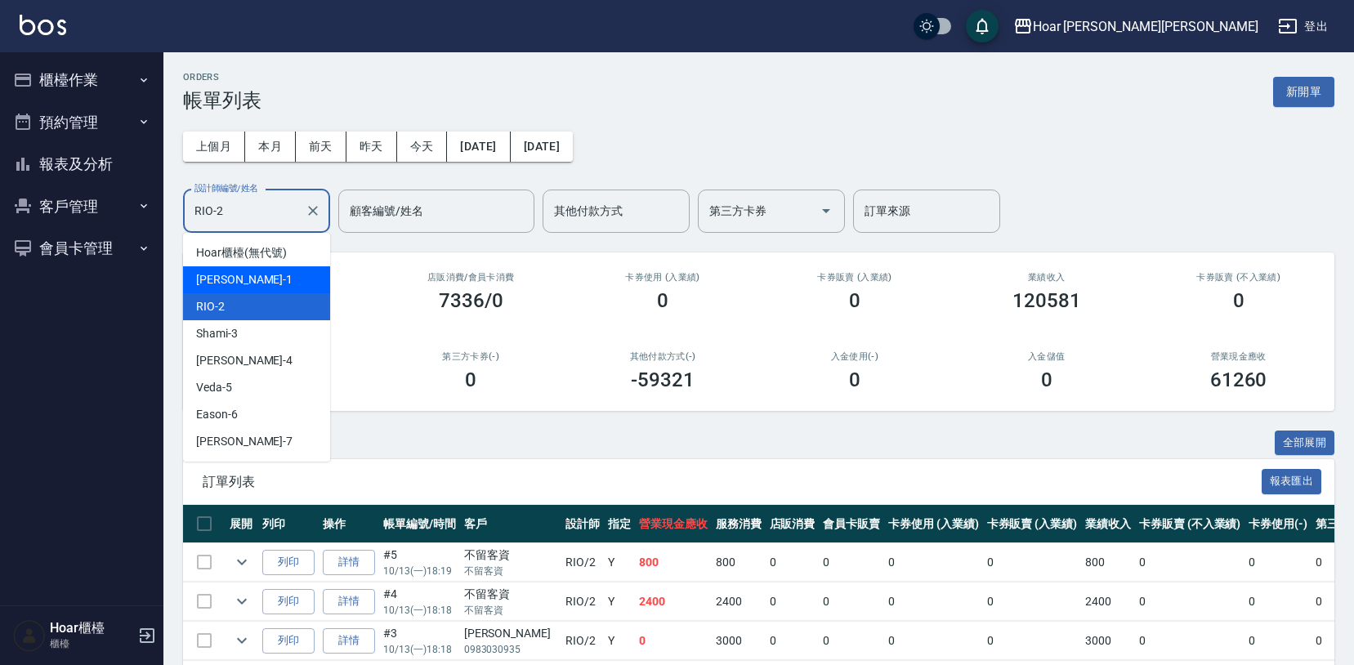
click at [274, 287] on div "Hugo -1" at bounding box center [256, 279] width 147 height 27
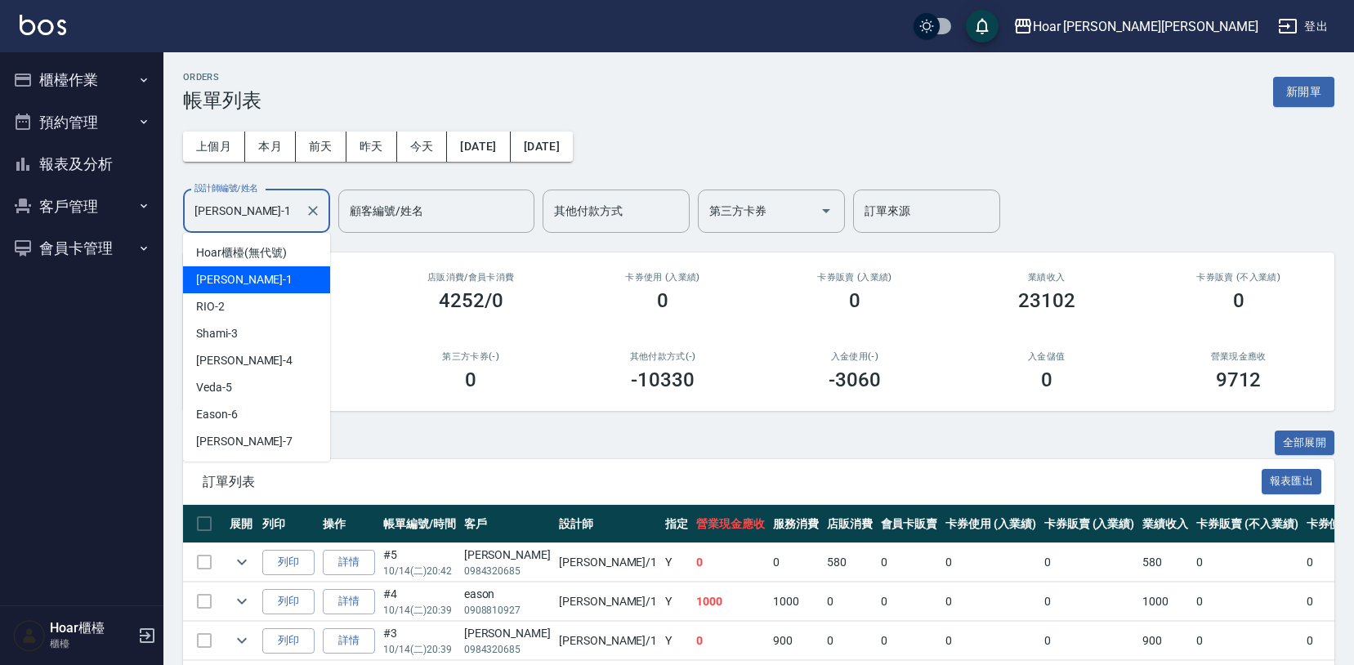
click at [257, 221] on input "Hugo-1" at bounding box center [244, 211] width 108 height 29
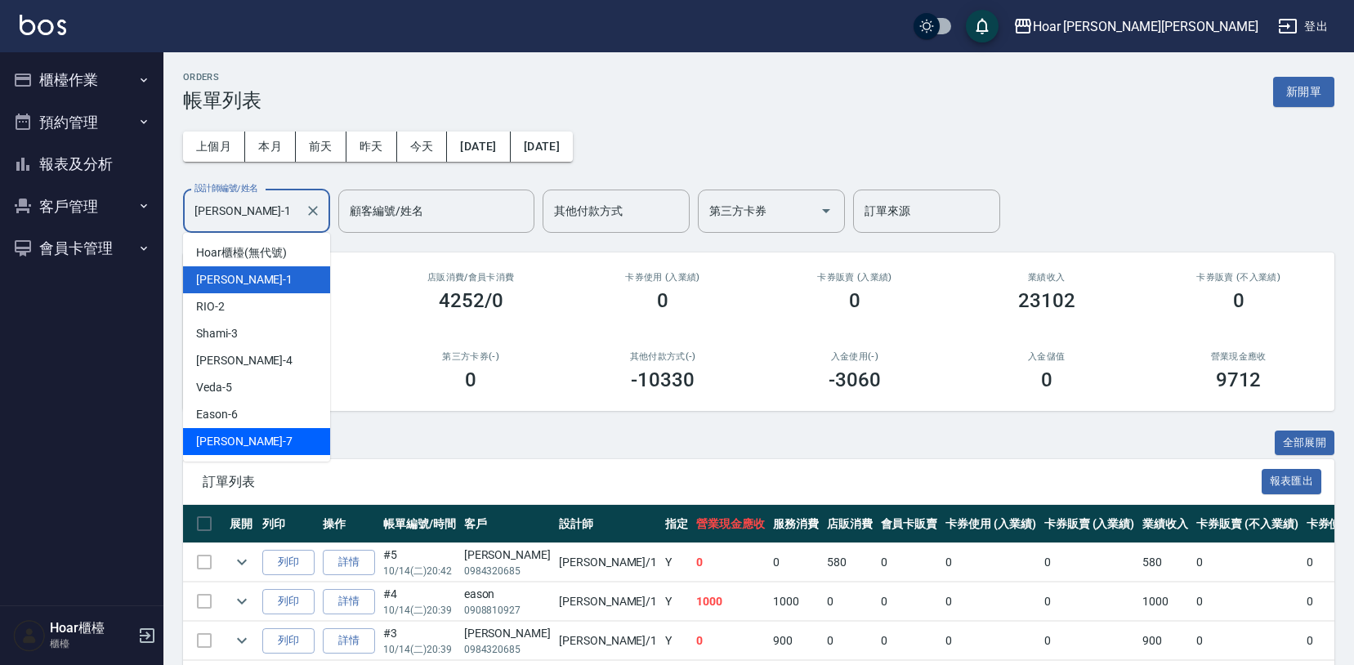
click at [207, 447] on span "[PERSON_NAME] -7" at bounding box center [244, 441] width 96 height 17
type input "[PERSON_NAME]-7"
